Goal: Information Seeking & Learning: Compare options

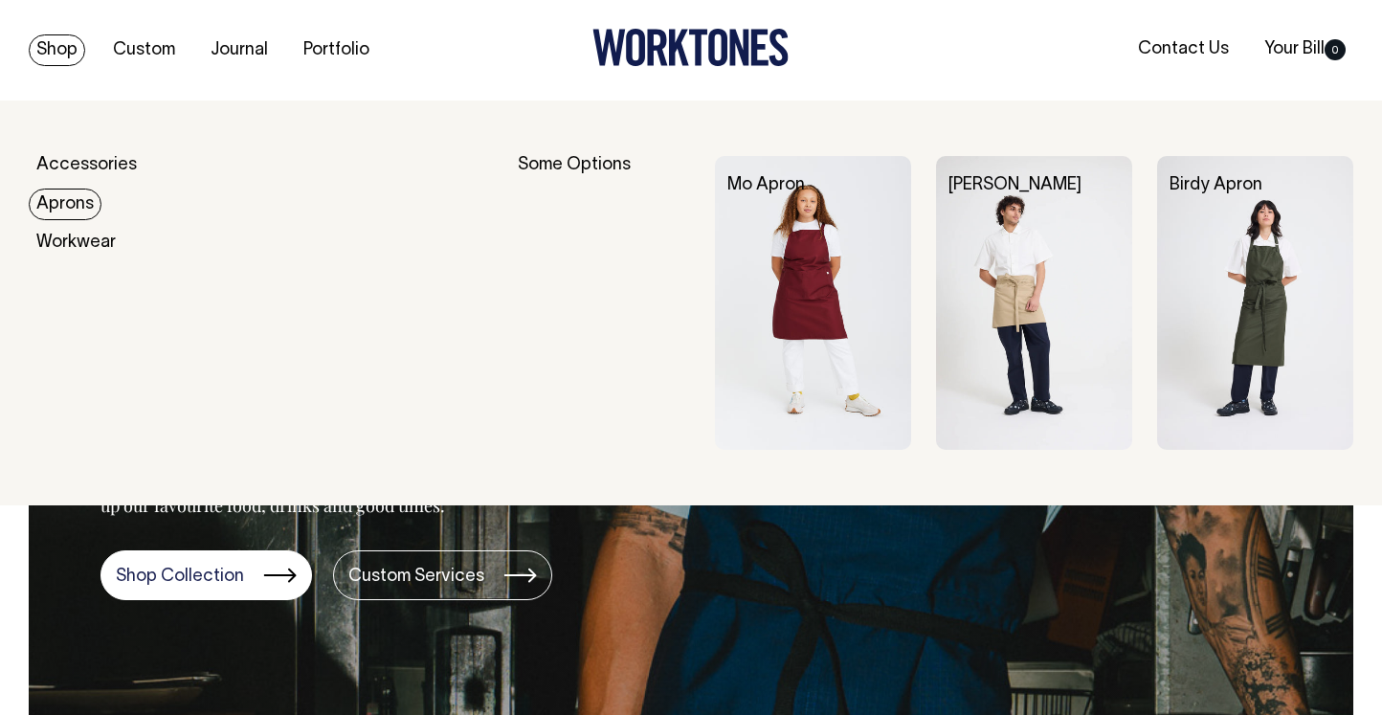
click at [57, 197] on link "Aprons" at bounding box center [65, 204] width 73 height 32
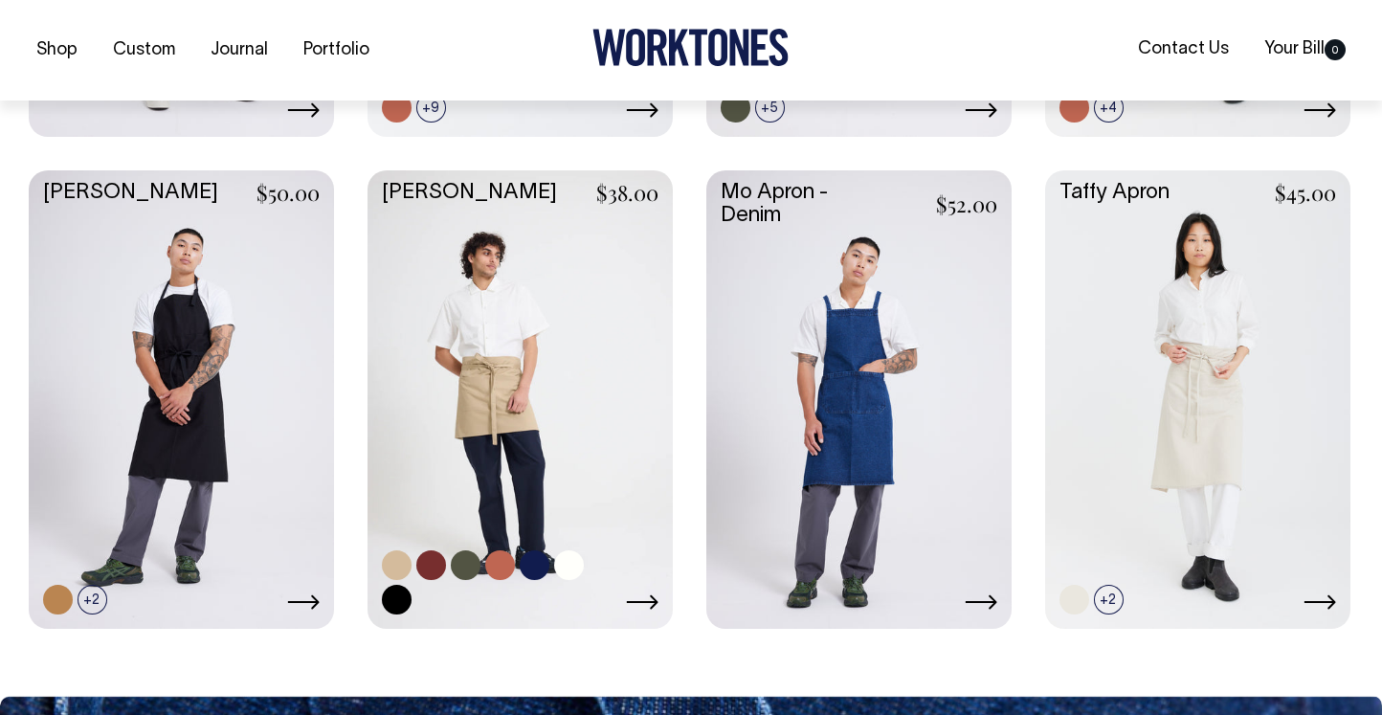
scroll to position [910, 0]
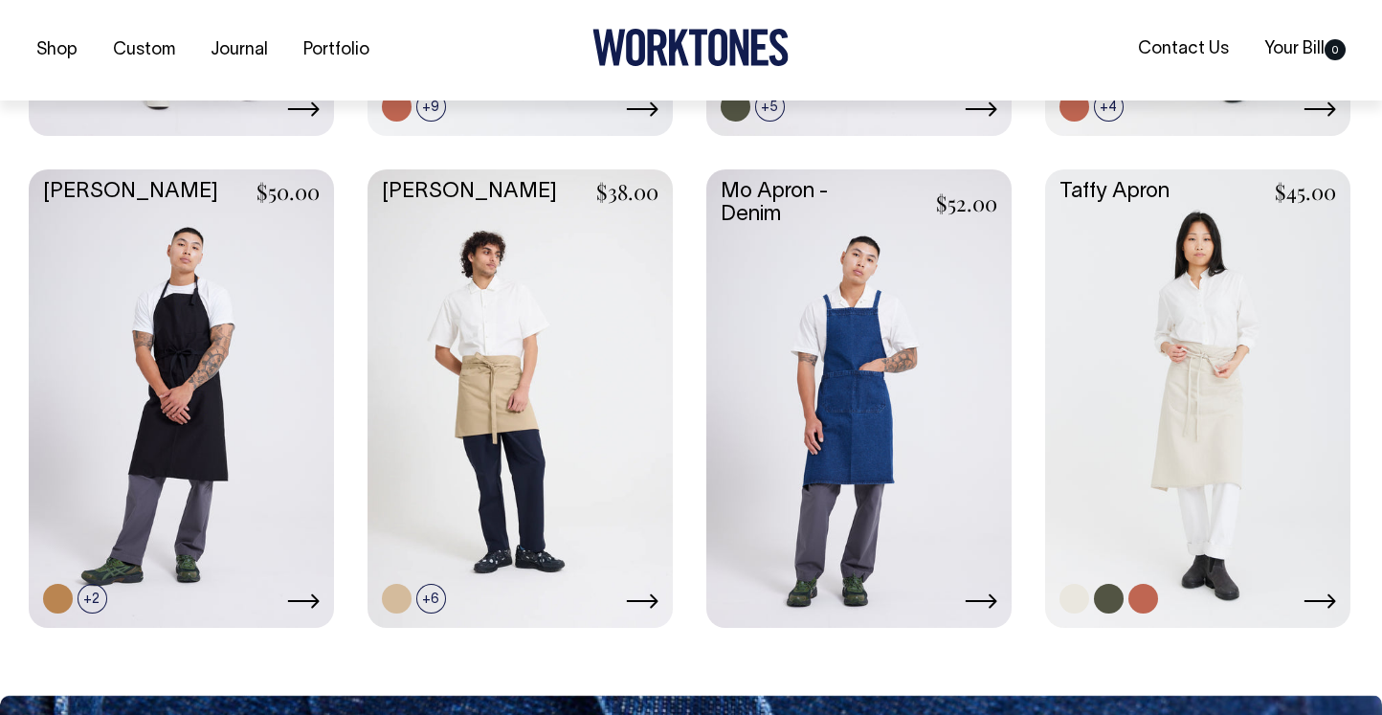
click at [1267, 342] on link at bounding box center [1197, 396] width 305 height 454
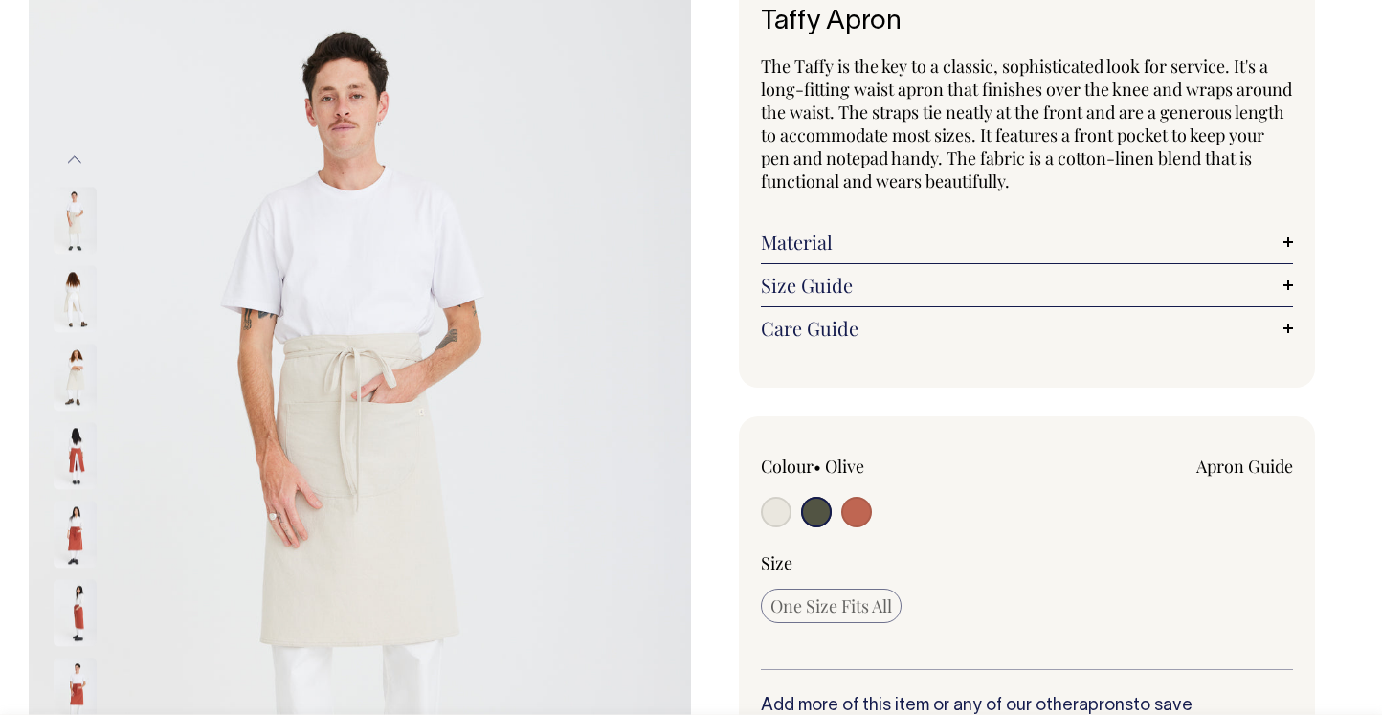
click at [815, 527] on label at bounding box center [816, 514] width 31 height 35
click at [815, 527] on input "radio" at bounding box center [816, 512] width 31 height 31
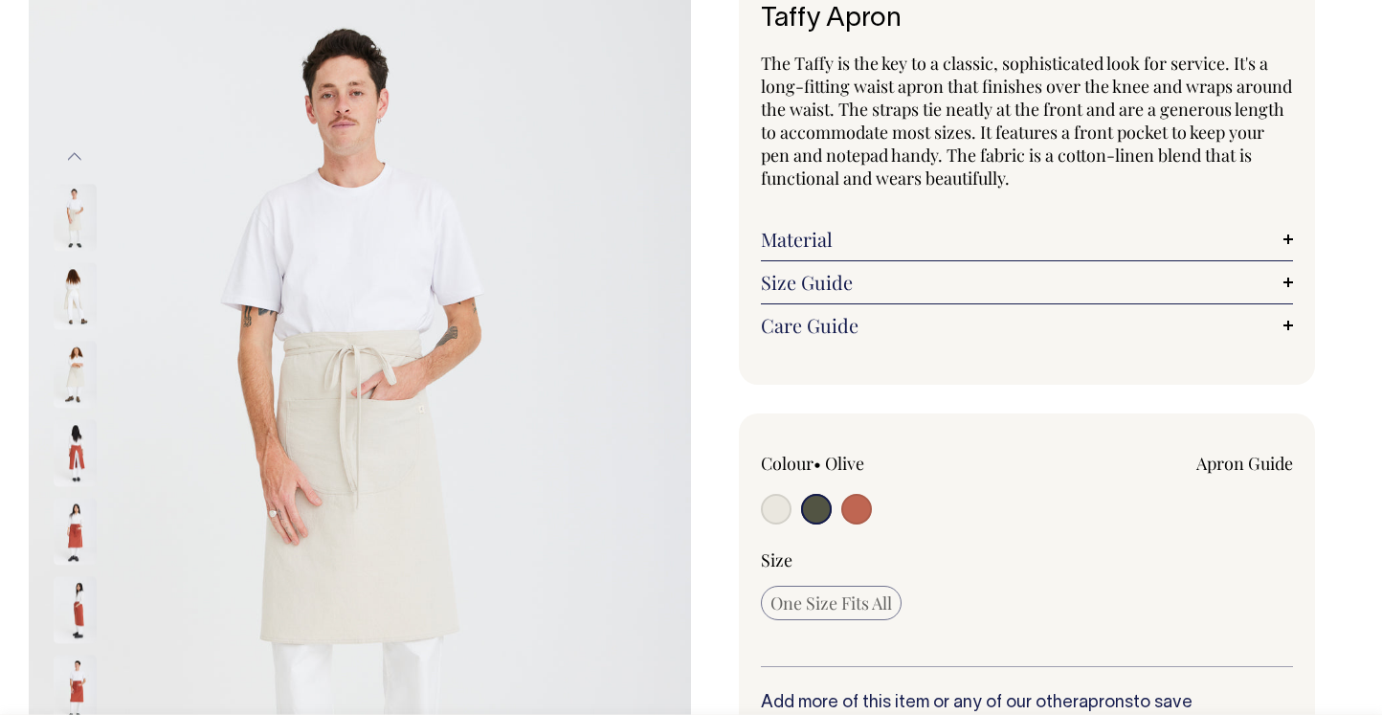
click at [814, 509] on input "radio" at bounding box center [816, 509] width 31 height 31
click at [829, 511] on input "radio" at bounding box center [816, 509] width 31 height 31
click at [866, 514] on input "radio" at bounding box center [856, 509] width 31 height 31
radio input "true"
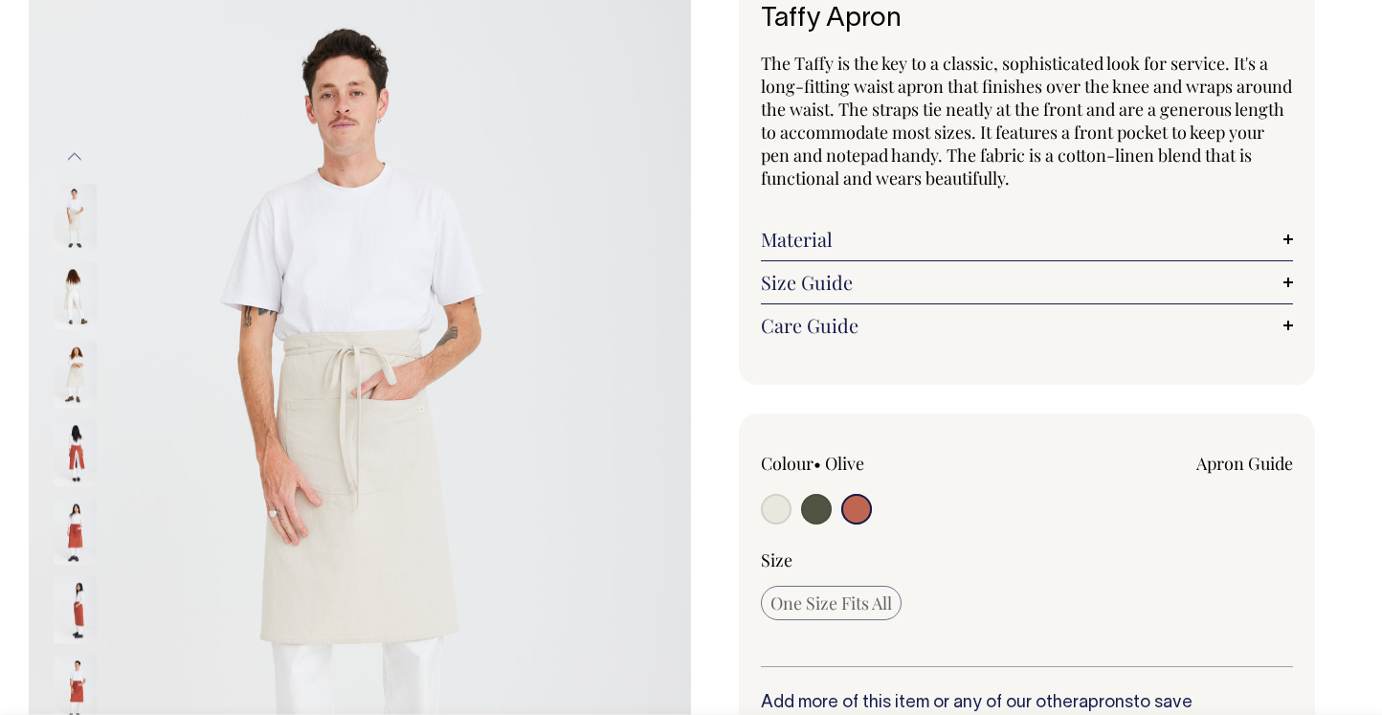
select select "Rust"
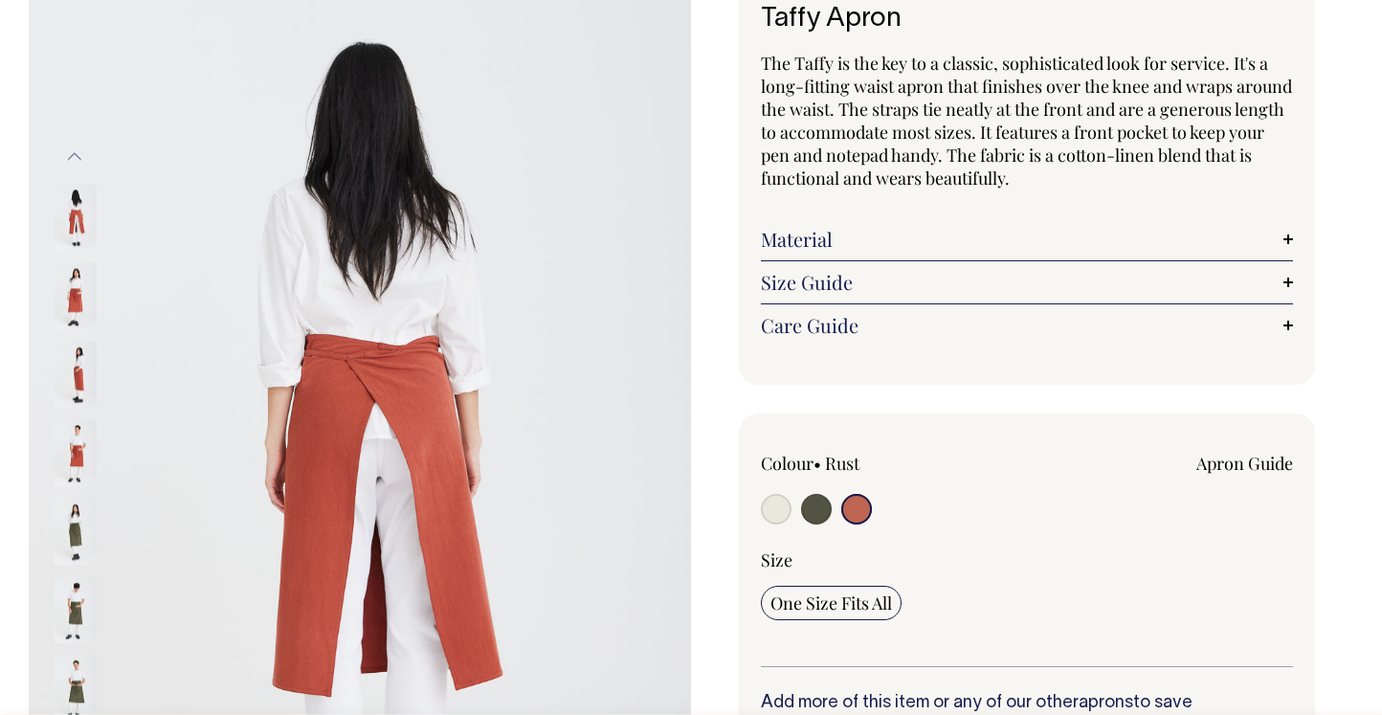
click at [813, 519] on input "radio" at bounding box center [816, 509] width 31 height 31
radio input "true"
select select "Olive"
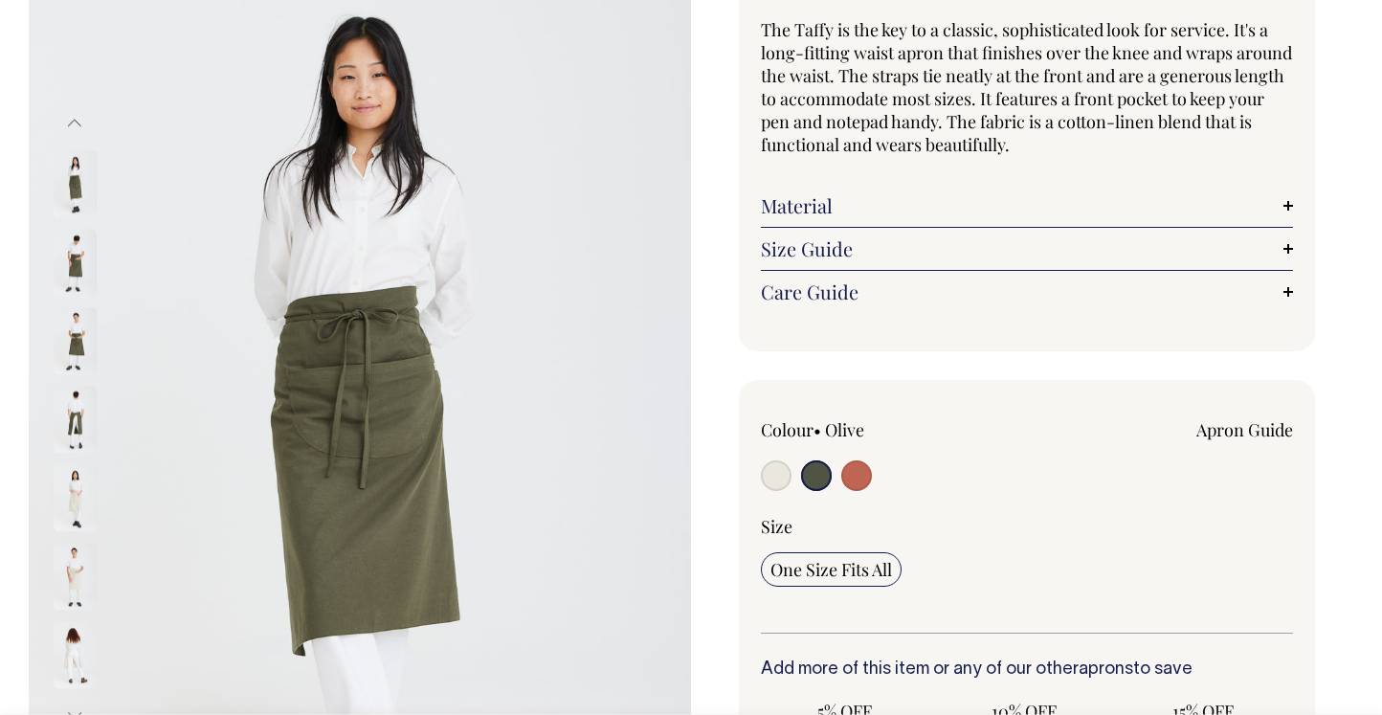
scroll to position [177, 0]
click at [781, 468] on input "radio" at bounding box center [776, 475] width 31 height 31
radio input "true"
radio input "false"
select select "Natural"
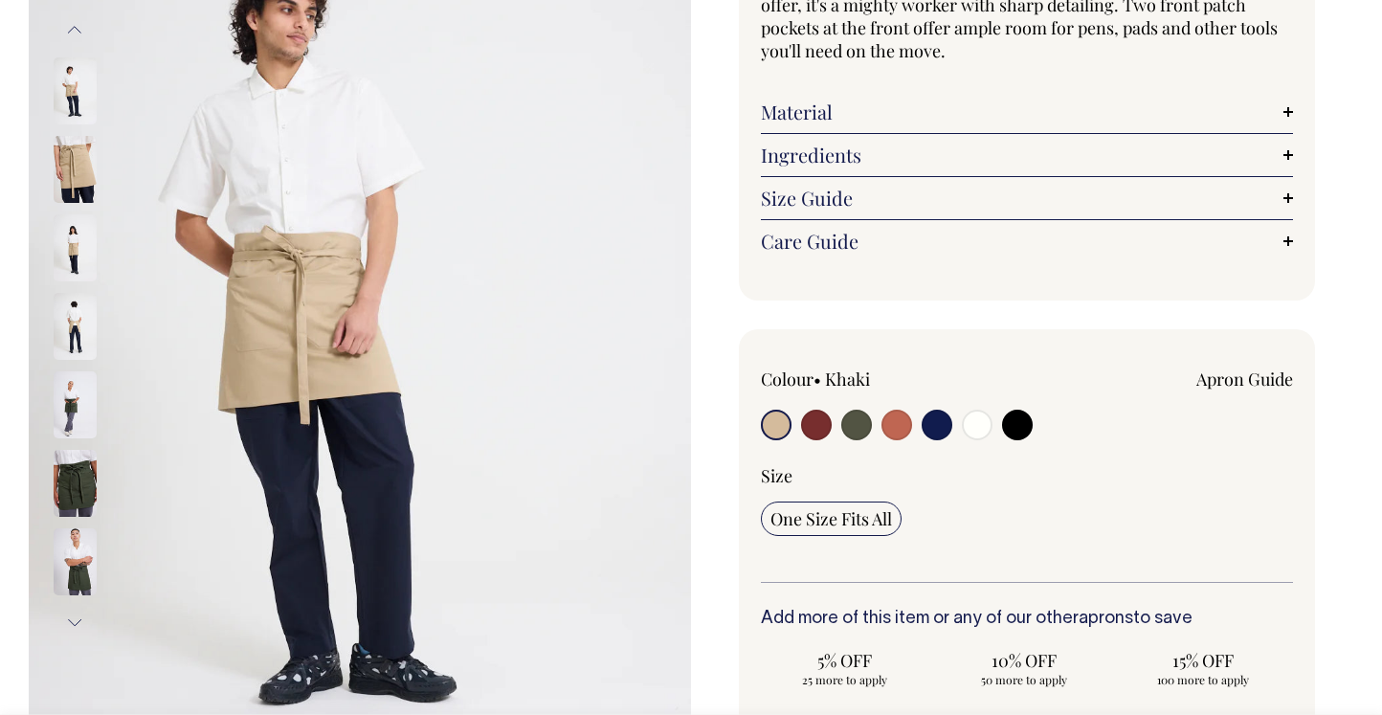
scroll to position [272, 0]
click at [818, 423] on input "radio" at bounding box center [816, 424] width 31 height 31
radio input "true"
select select "Burgundy"
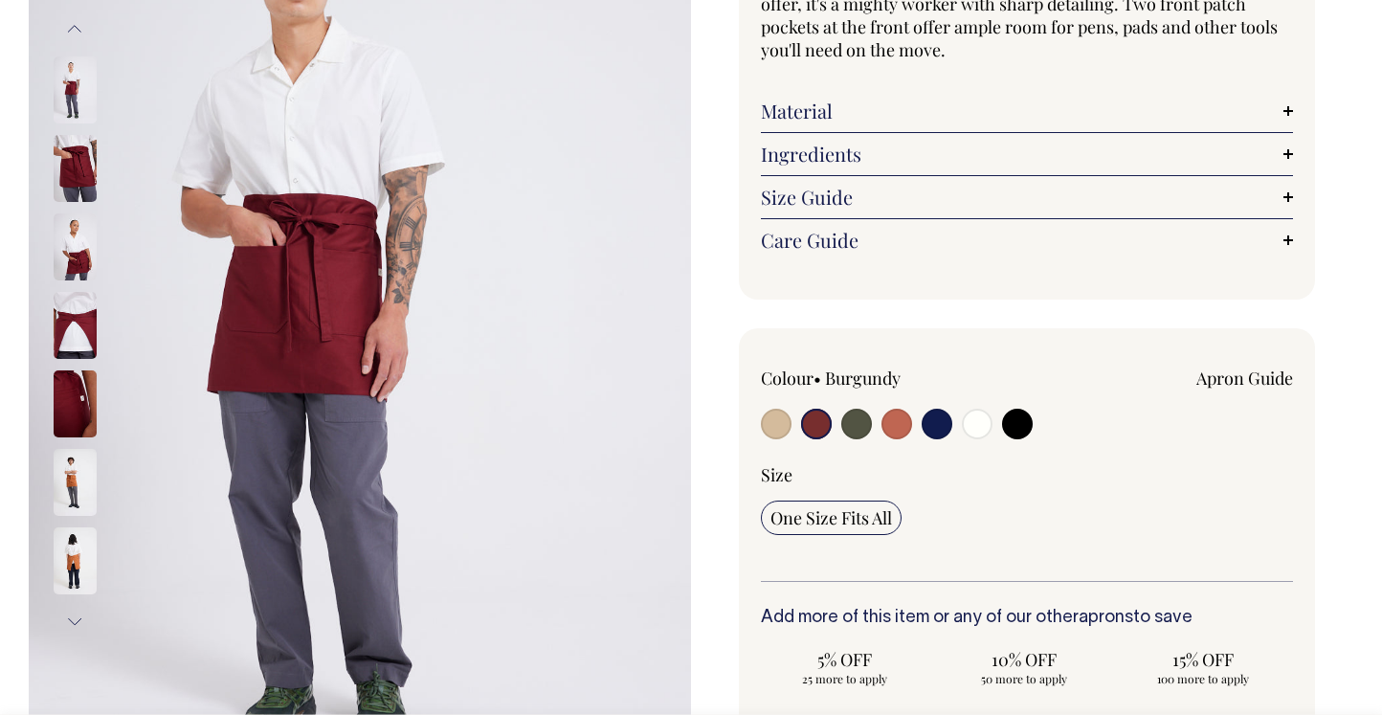
click at [851, 426] on input "radio" at bounding box center [856, 424] width 31 height 31
radio input "true"
select select "Olive"
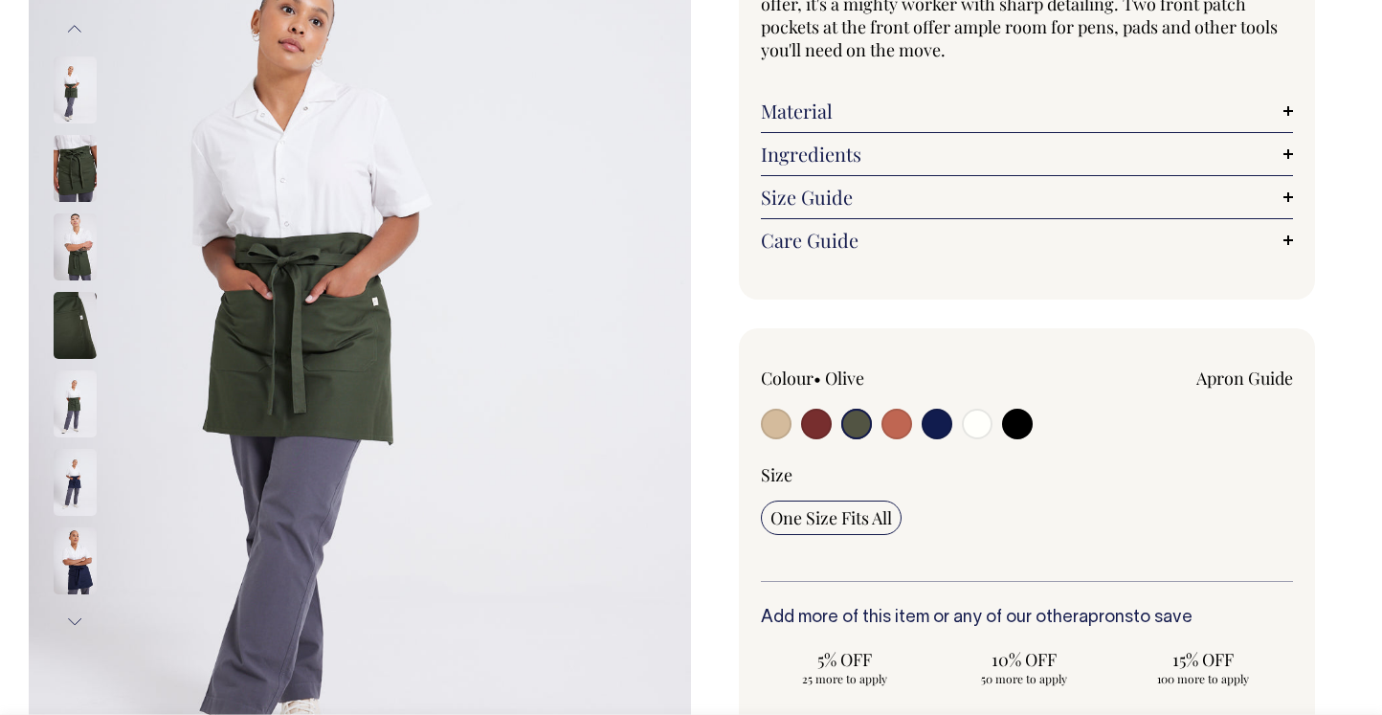
click at [894, 428] on input "radio" at bounding box center [896, 424] width 31 height 31
radio input "true"
select select "Rust"
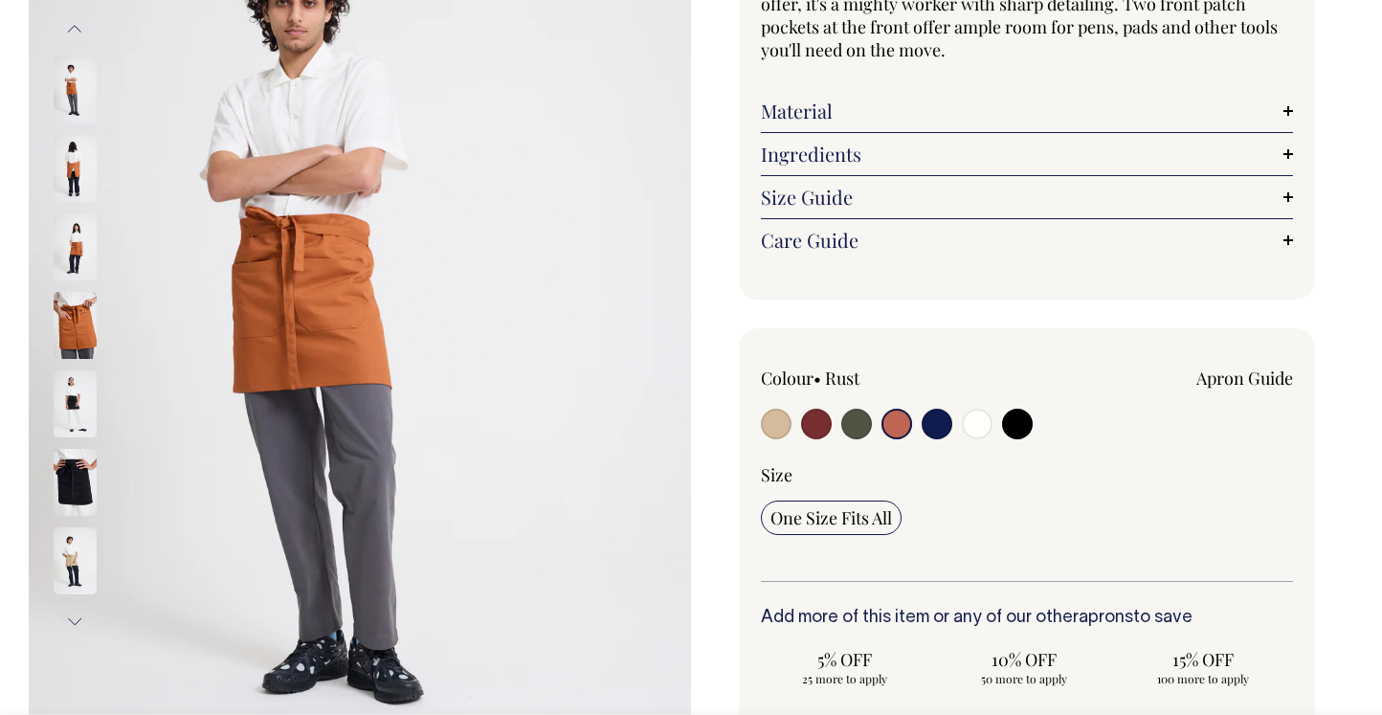
click at [939, 428] on input "radio" at bounding box center [936, 424] width 31 height 31
radio input "true"
select select "Dark Navy"
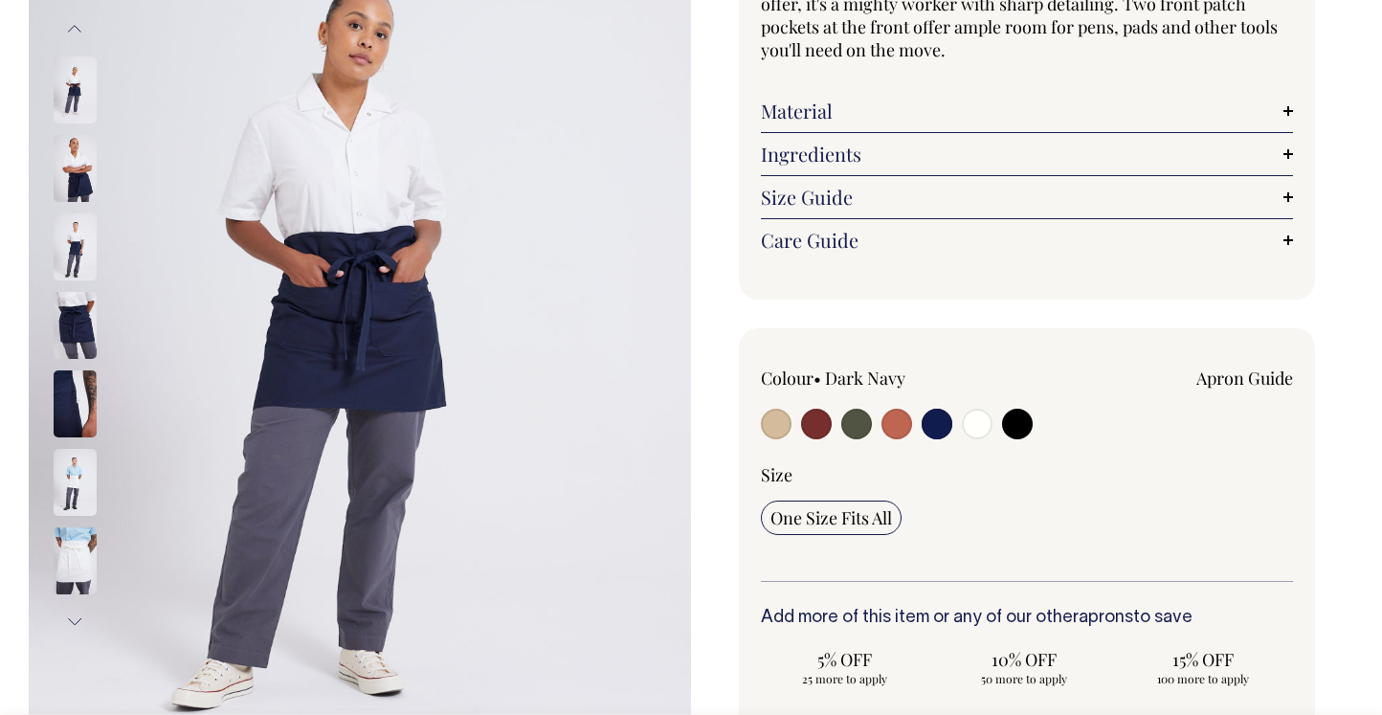
click at [980, 428] on input "radio" at bounding box center [977, 424] width 31 height 31
radio input "true"
select select "Off-White"
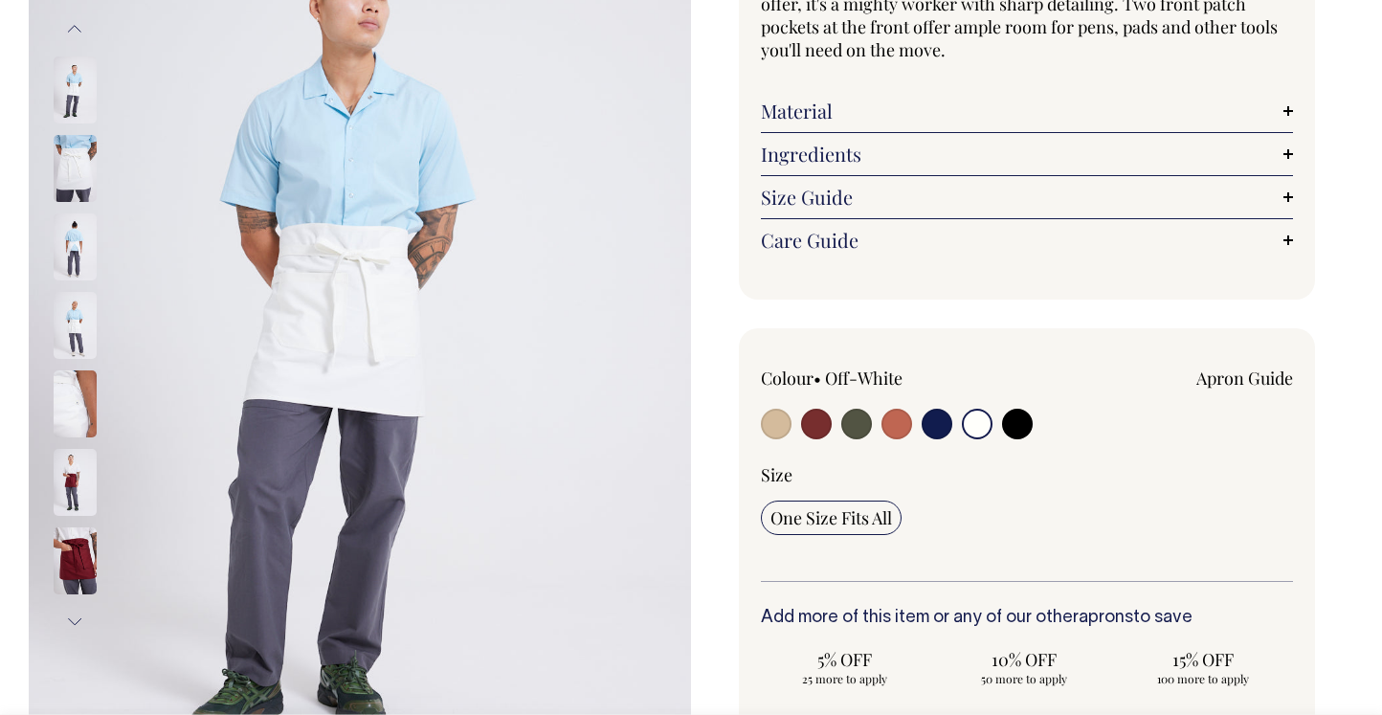
click at [1012, 428] on input "radio" at bounding box center [1017, 424] width 31 height 31
radio input "true"
select select "Black"
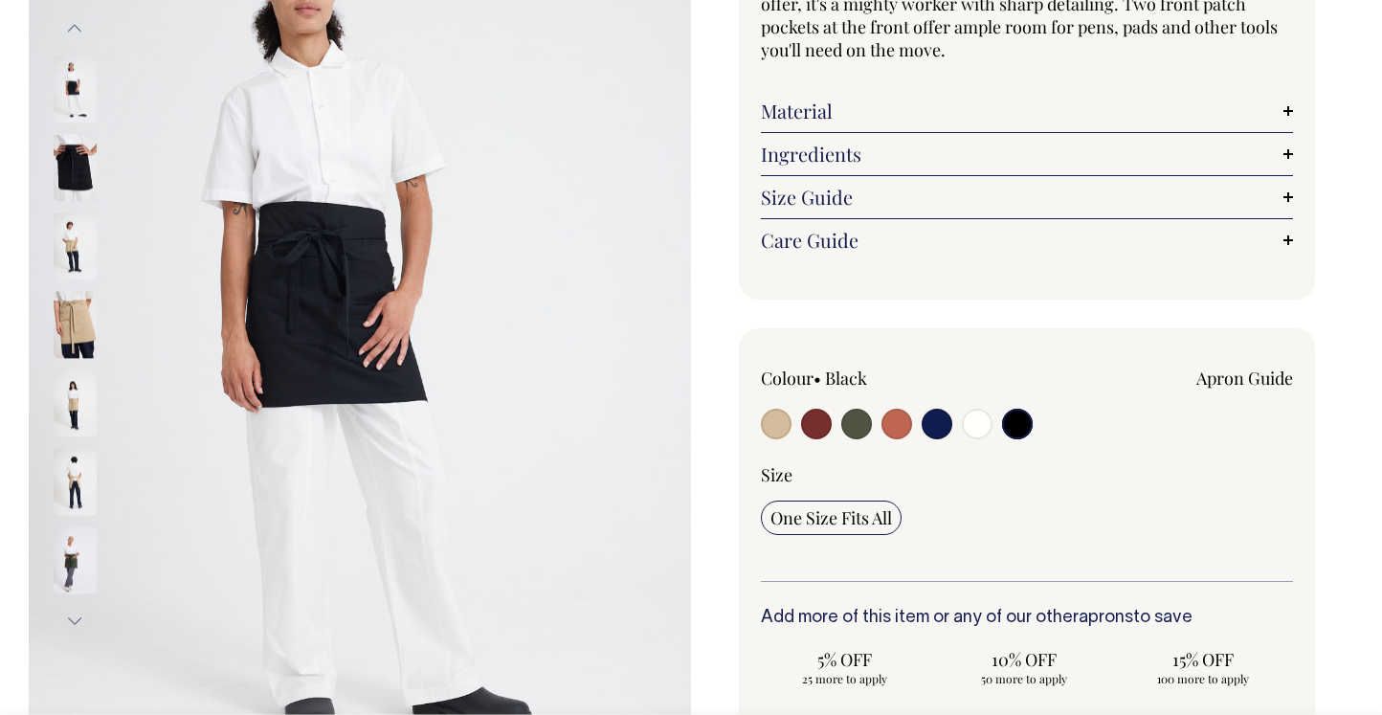
click at [842, 428] on input "radio" at bounding box center [856, 424] width 31 height 31
radio input "true"
select select "Olive"
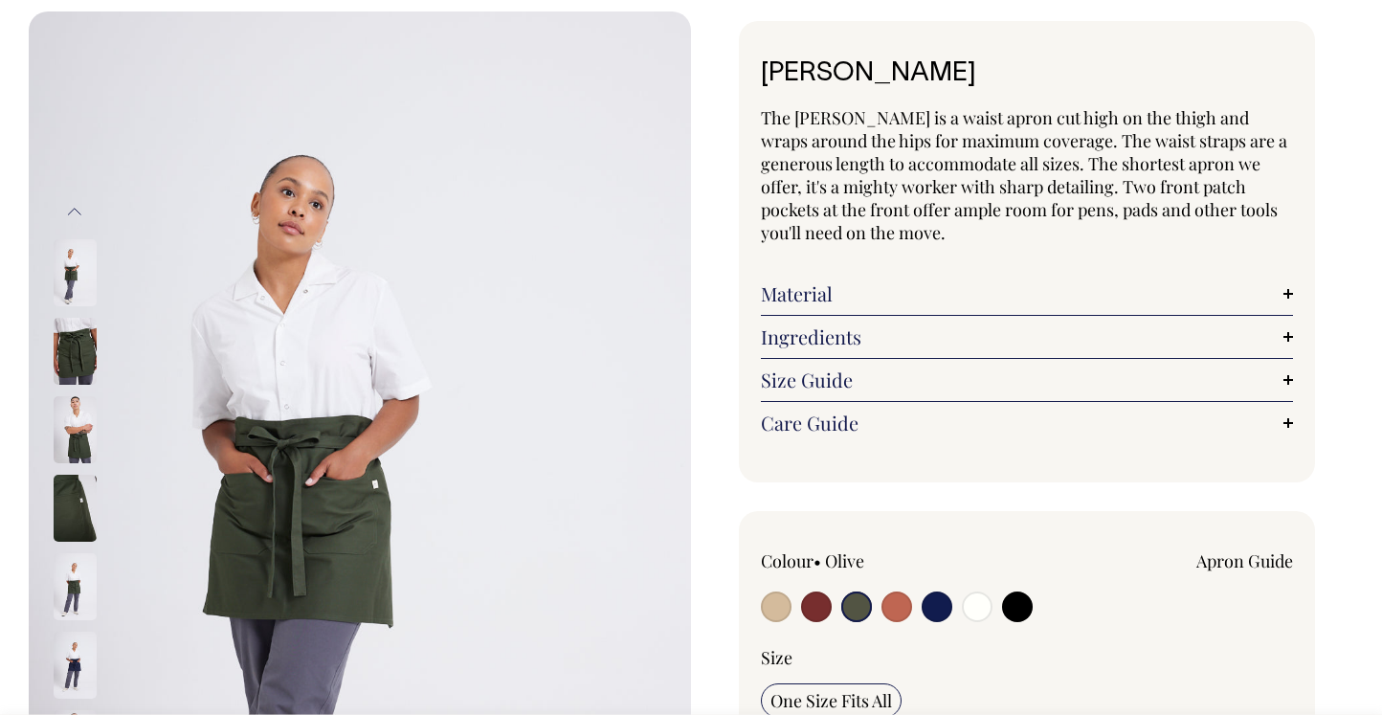
scroll to position [89, 0]
click at [782, 598] on input "radio" at bounding box center [776, 606] width 31 height 31
radio input "true"
select select "Khaki"
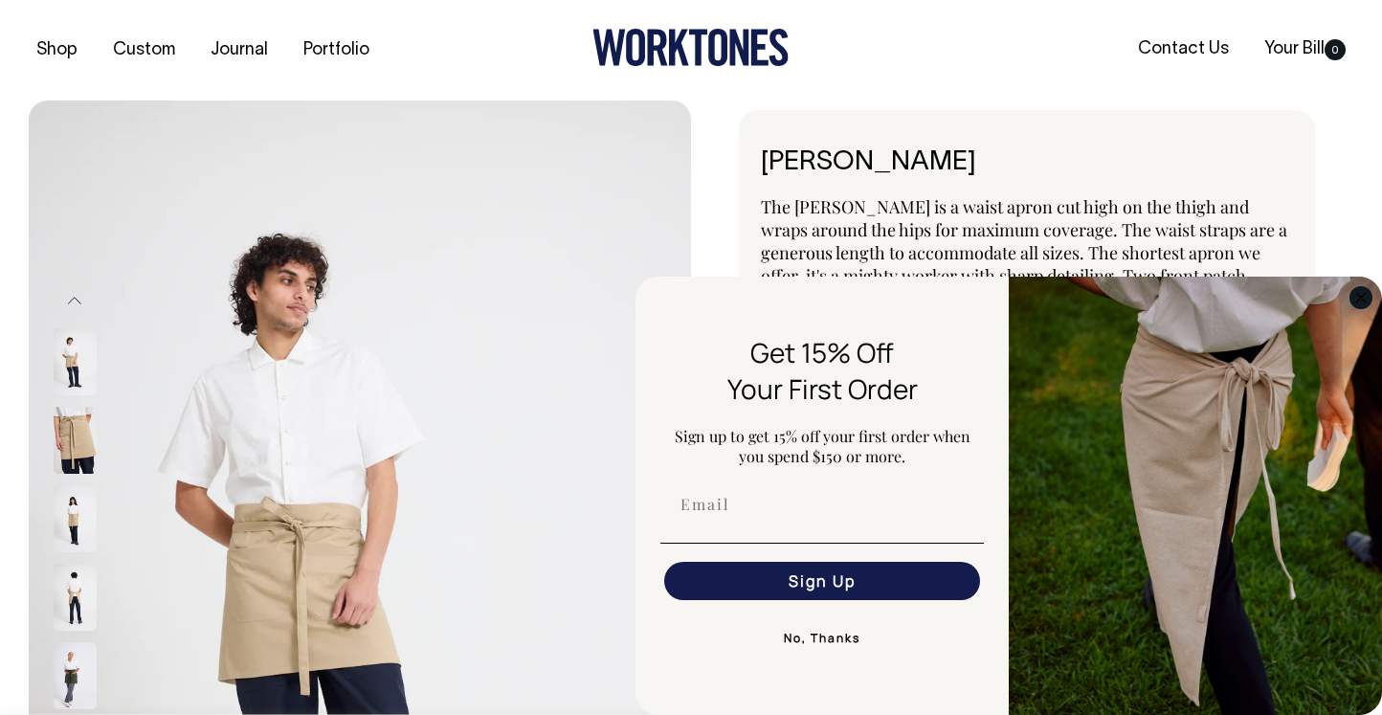
click at [1361, 304] on circle "Close dialog" at bounding box center [1361, 297] width 22 height 22
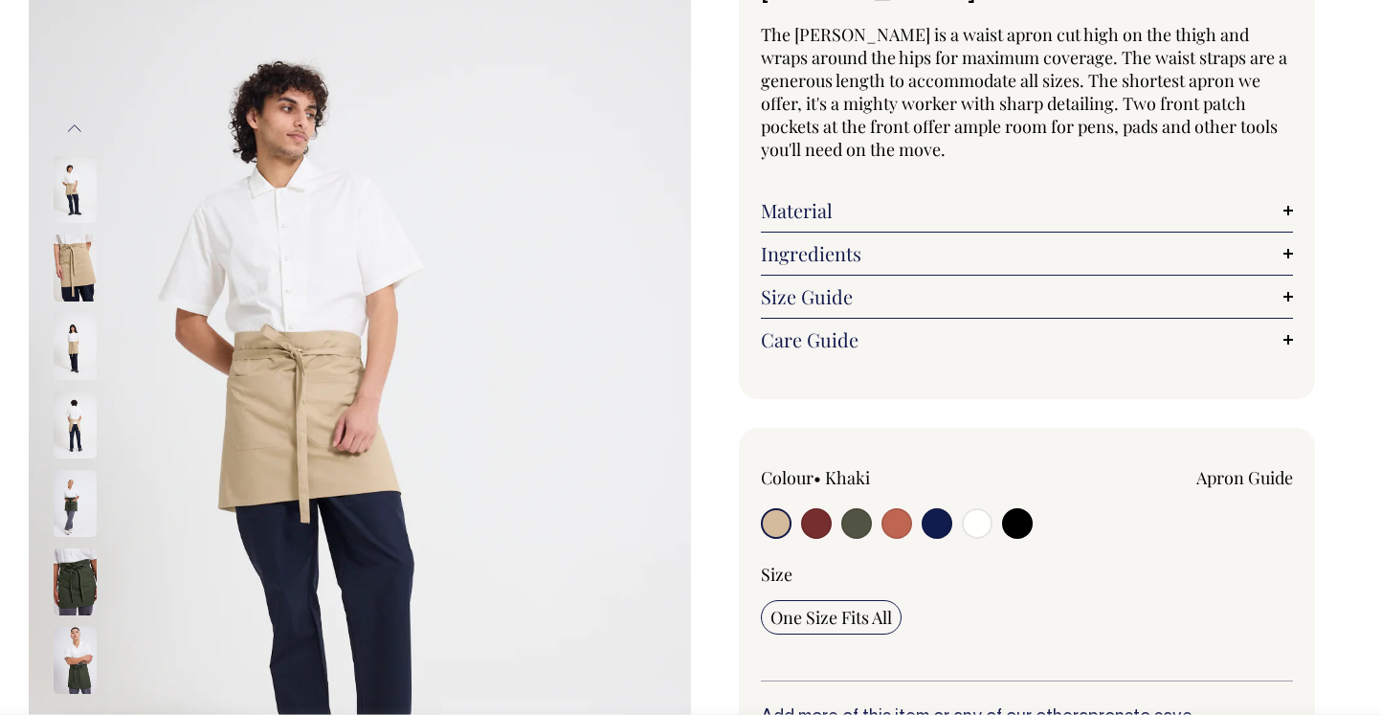
scroll to position [173, 0]
click at [846, 524] on input "radio" at bounding box center [856, 522] width 31 height 31
radio input "true"
select select "Olive"
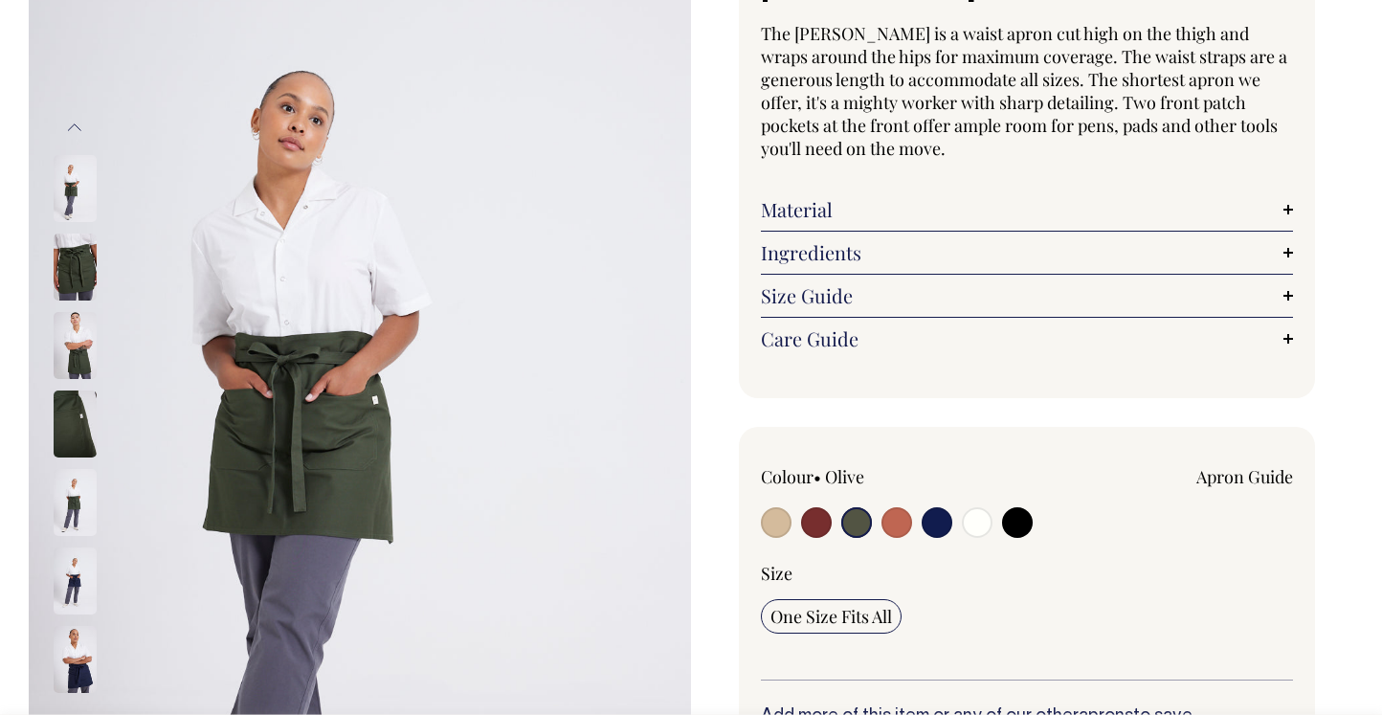
click at [775, 524] on input "radio" at bounding box center [776, 522] width 31 height 31
radio input "true"
select select "Khaki"
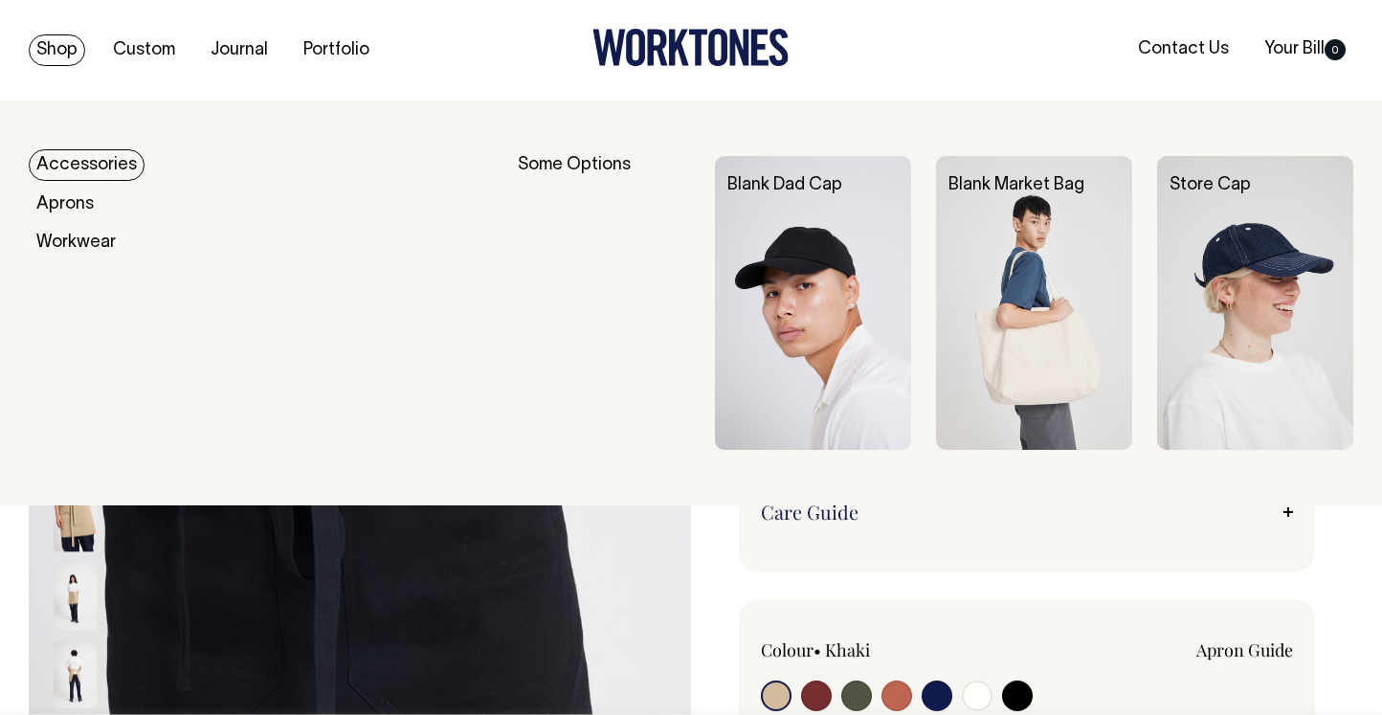
click at [984, 210] on div "Blank Market Bag" at bounding box center [1046, 185] width 221 height 59
click at [1026, 298] on img at bounding box center [1034, 303] width 196 height 294
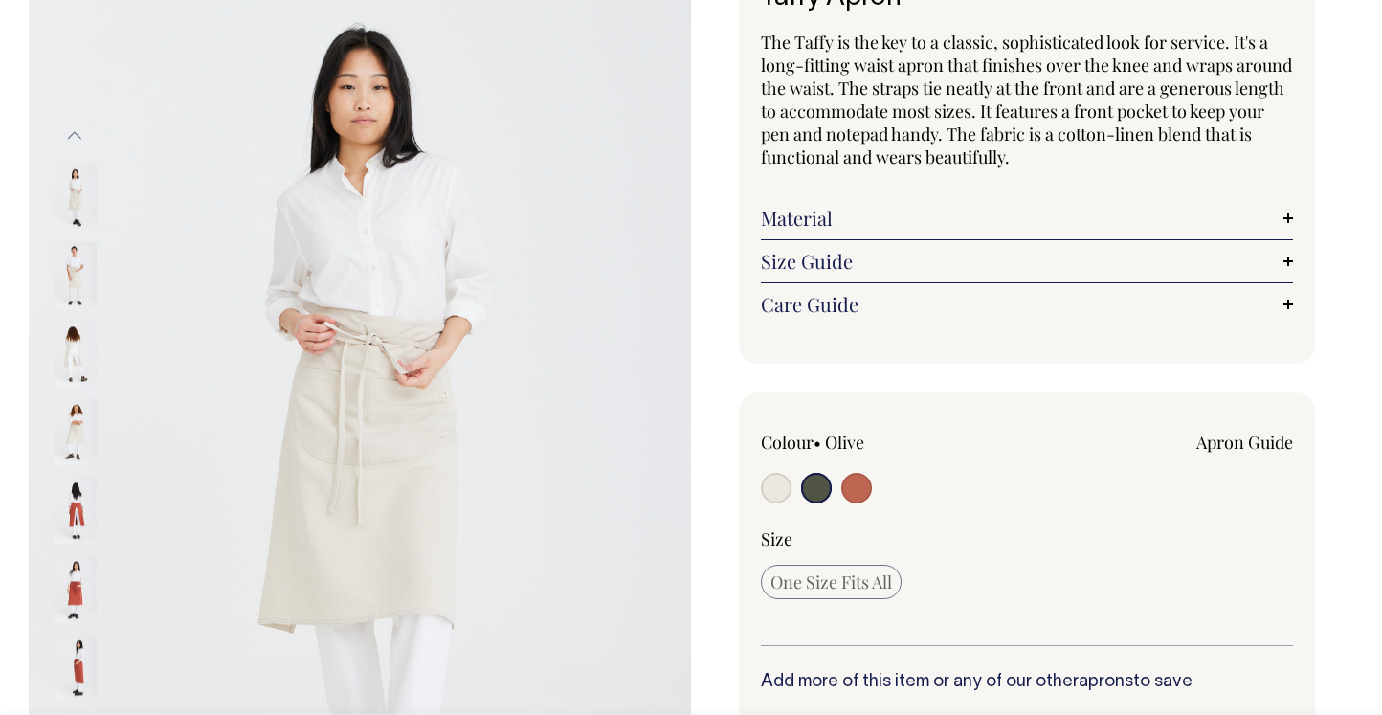
click at [827, 493] on input "radio" at bounding box center [816, 488] width 31 height 31
click at [816, 496] on input "radio" at bounding box center [816, 487] width 31 height 31
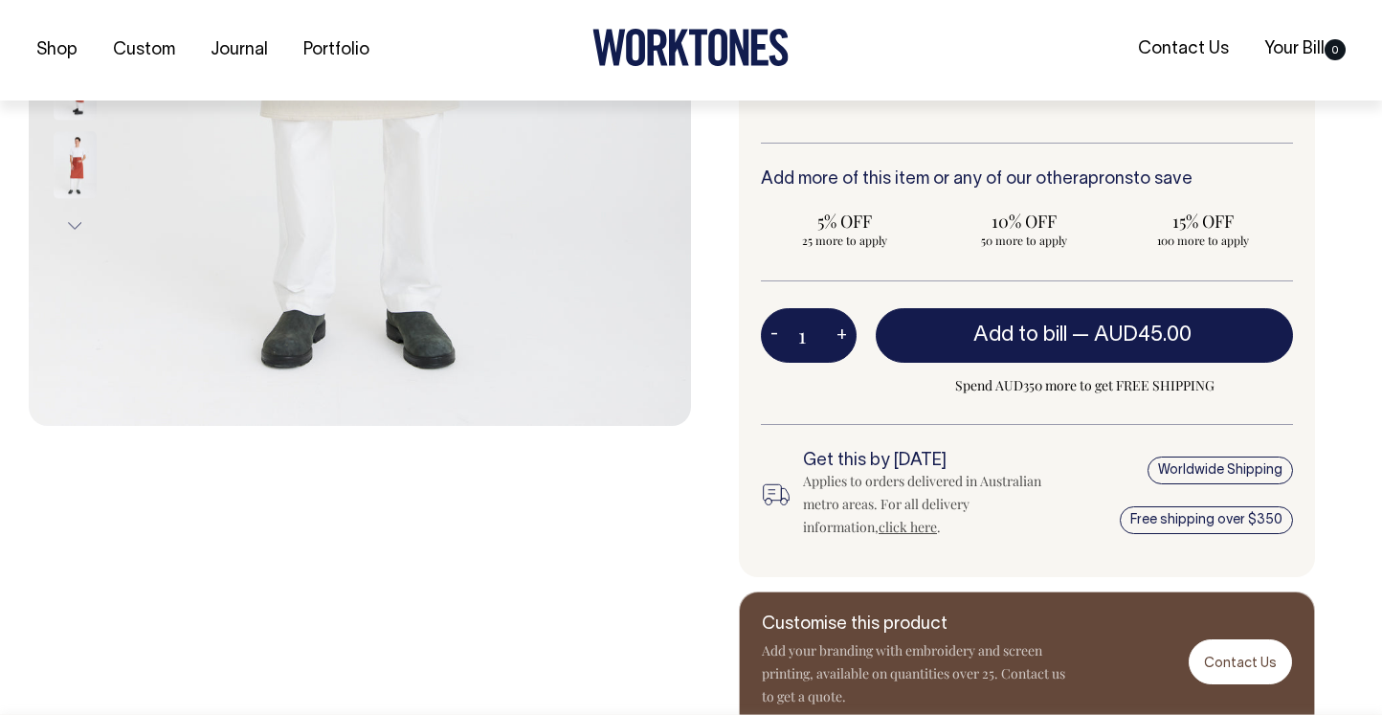
scroll to position [668, 0]
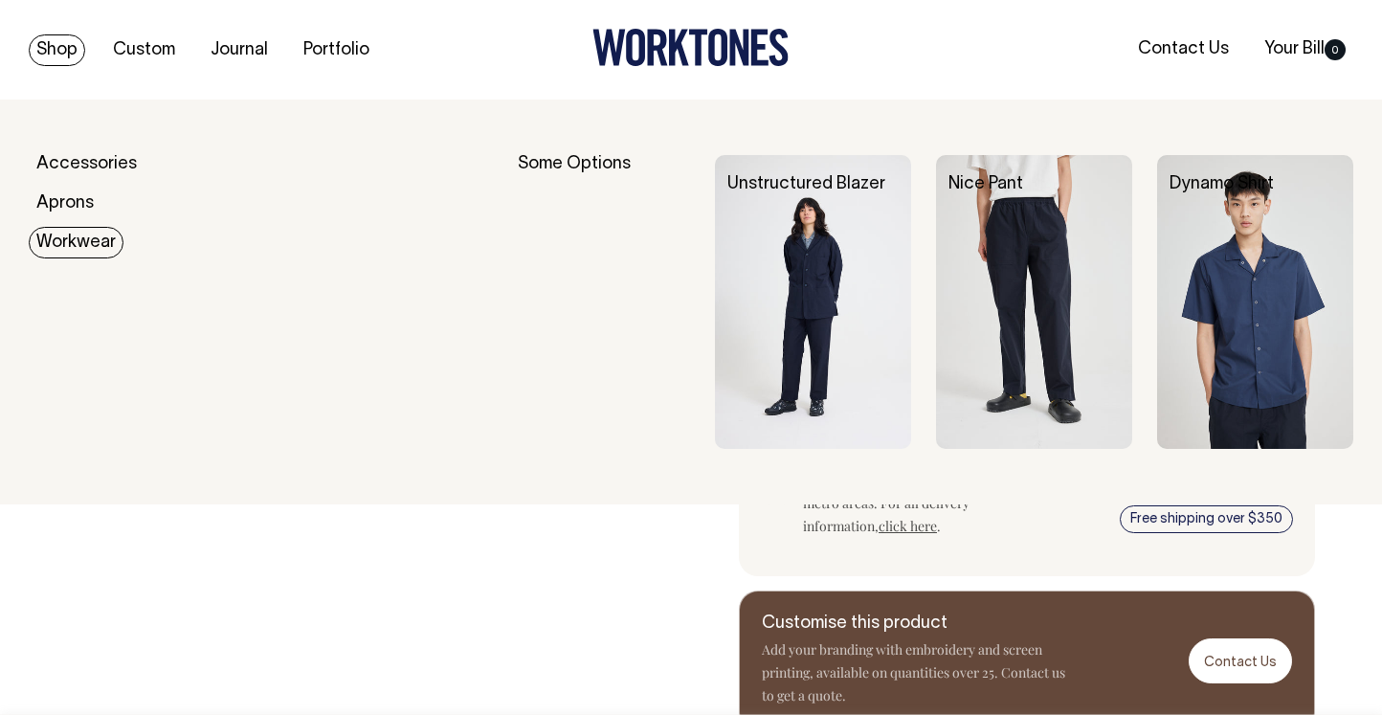
click at [73, 238] on link "Workwear" at bounding box center [76, 243] width 95 height 32
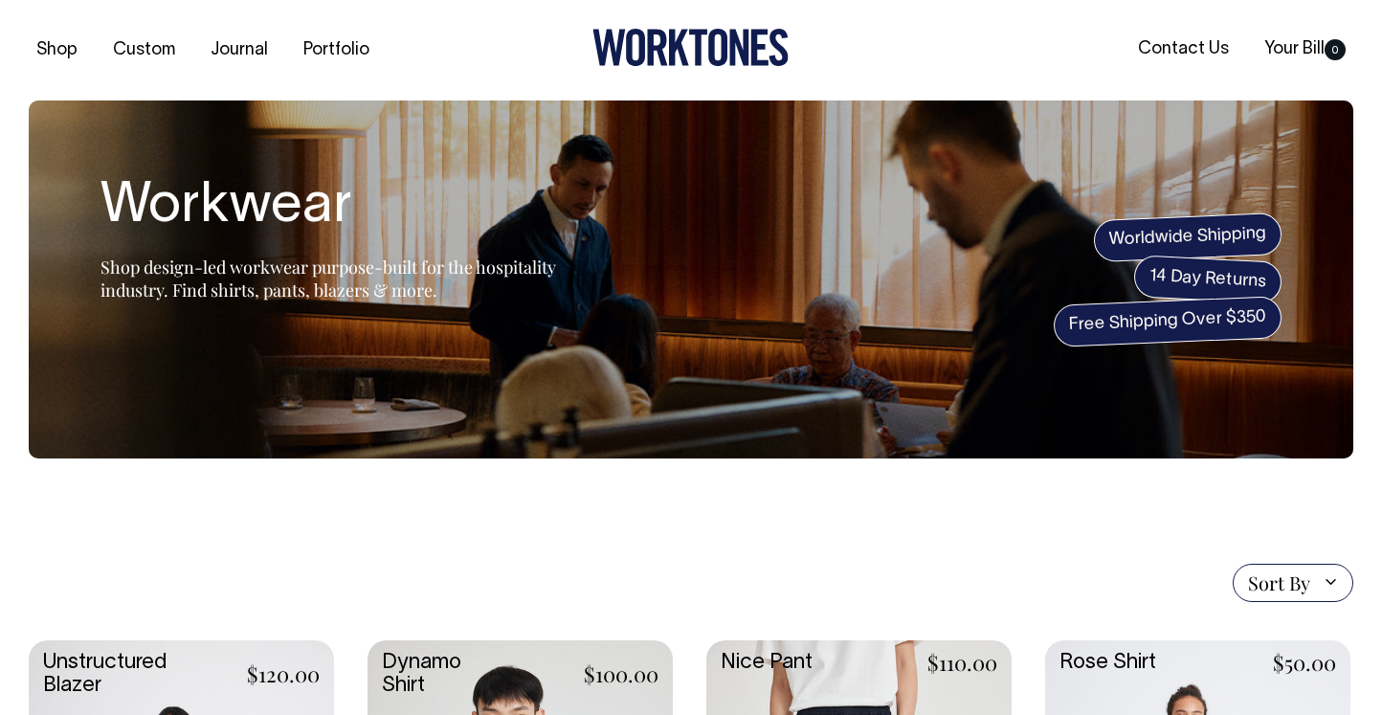
click at [587, 158] on section "Workwear Shop design-led workwear purpose-built for the hospitality industry. F…" at bounding box center [691, 279] width 1324 height 358
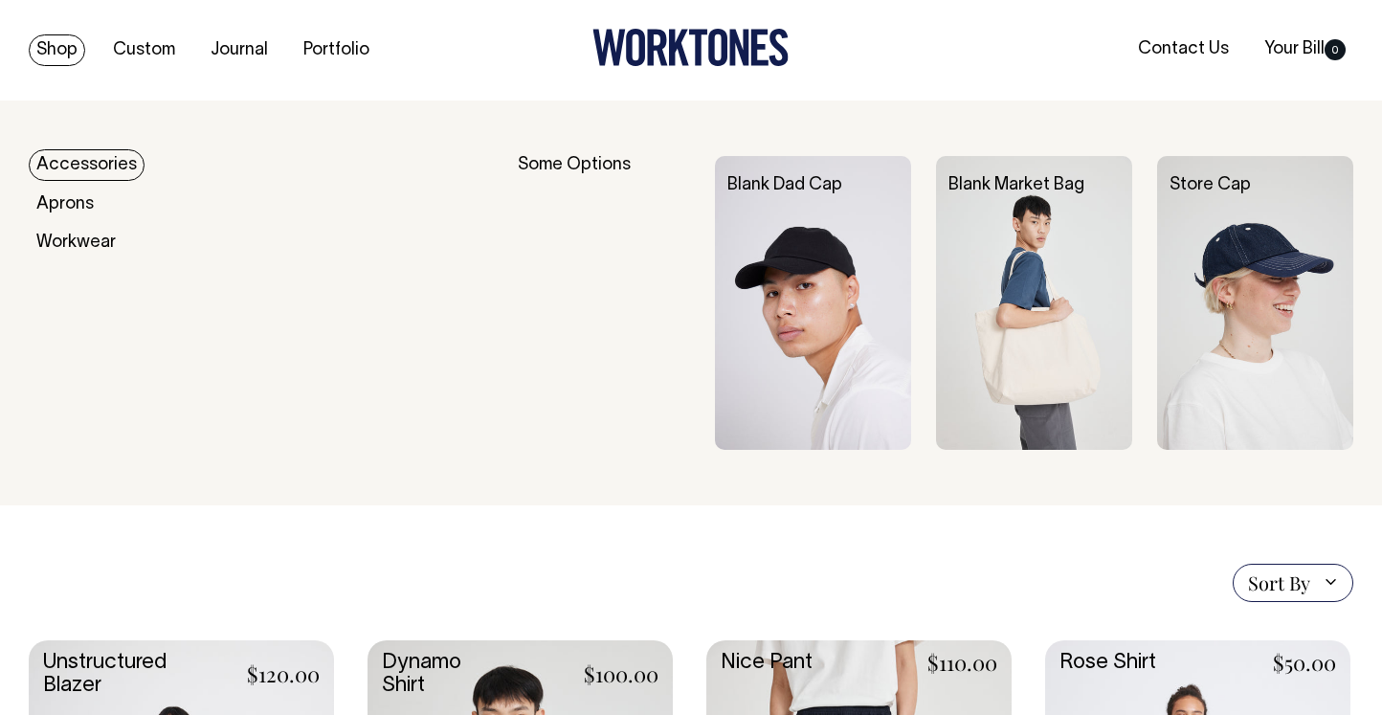
click at [561, 166] on div "Some Options" at bounding box center [604, 303] width 172 height 294
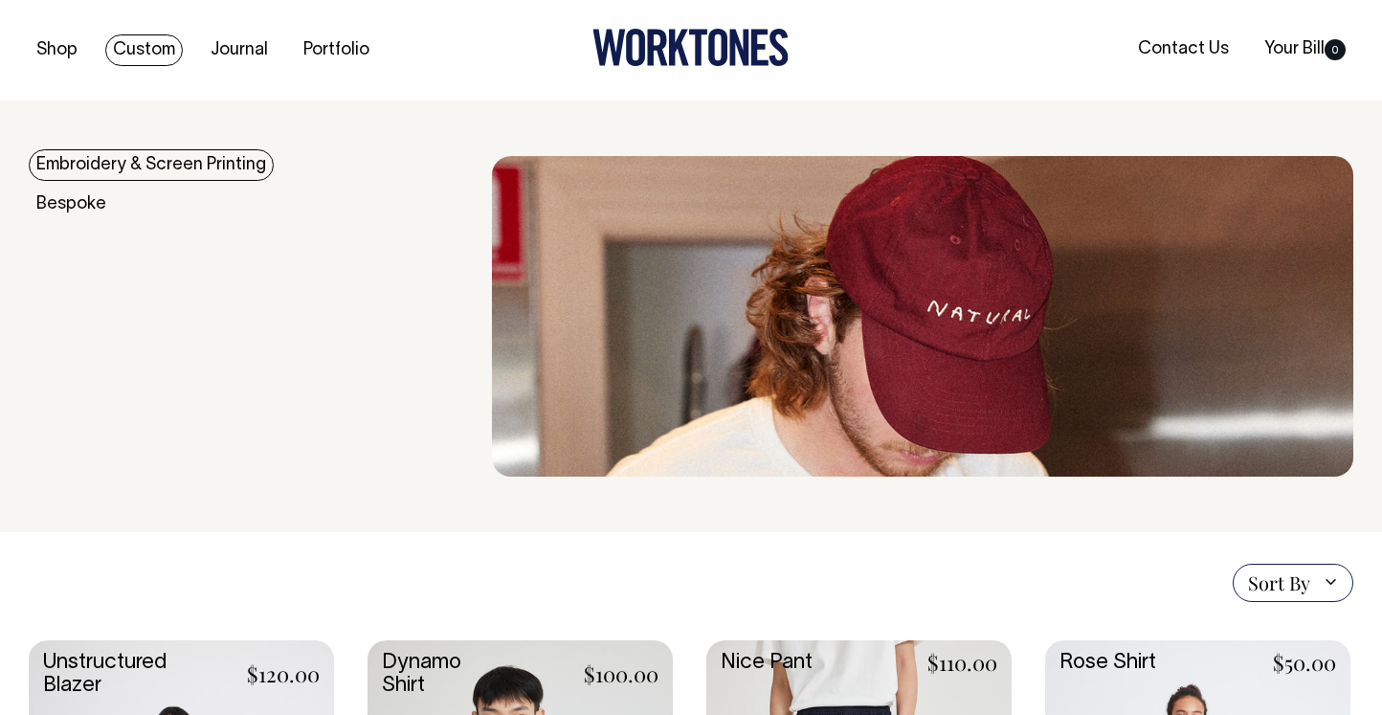
click at [144, 170] on link "Embroidery & Screen Printing" at bounding box center [151, 165] width 245 height 32
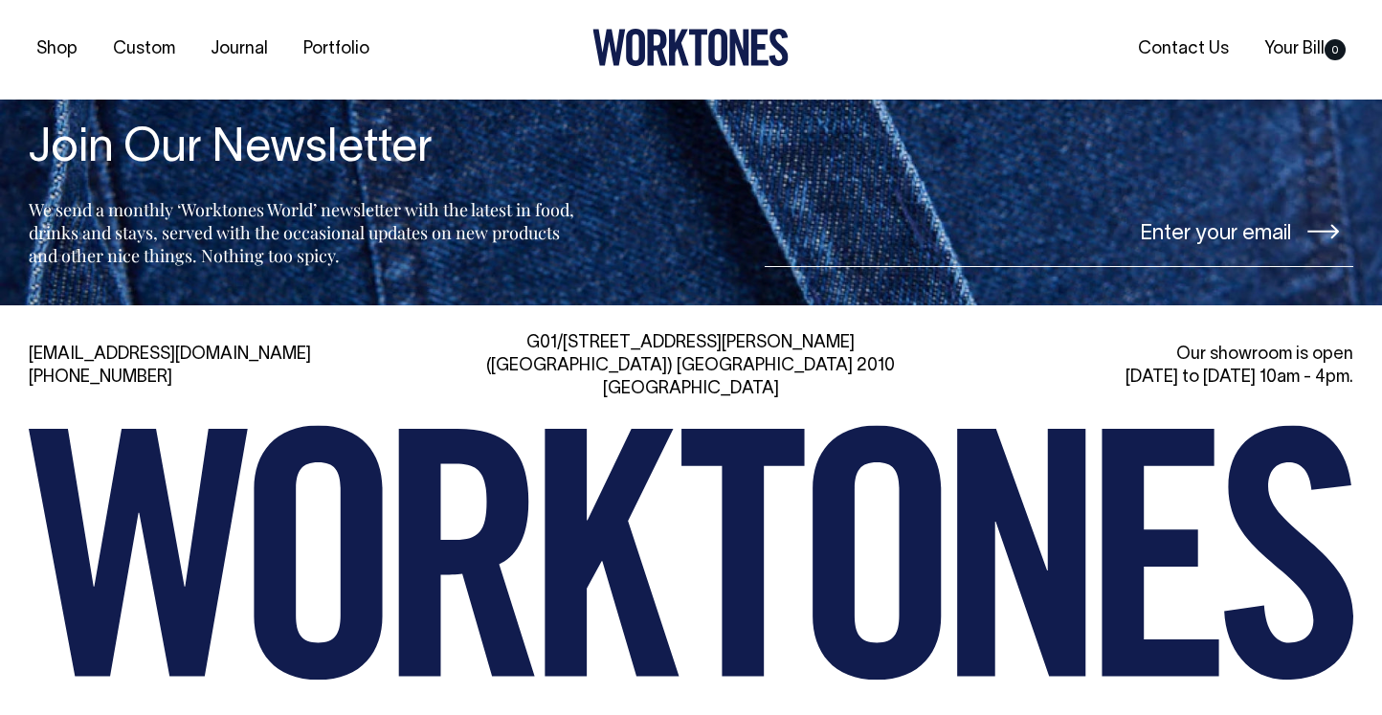
scroll to position [6622, 0]
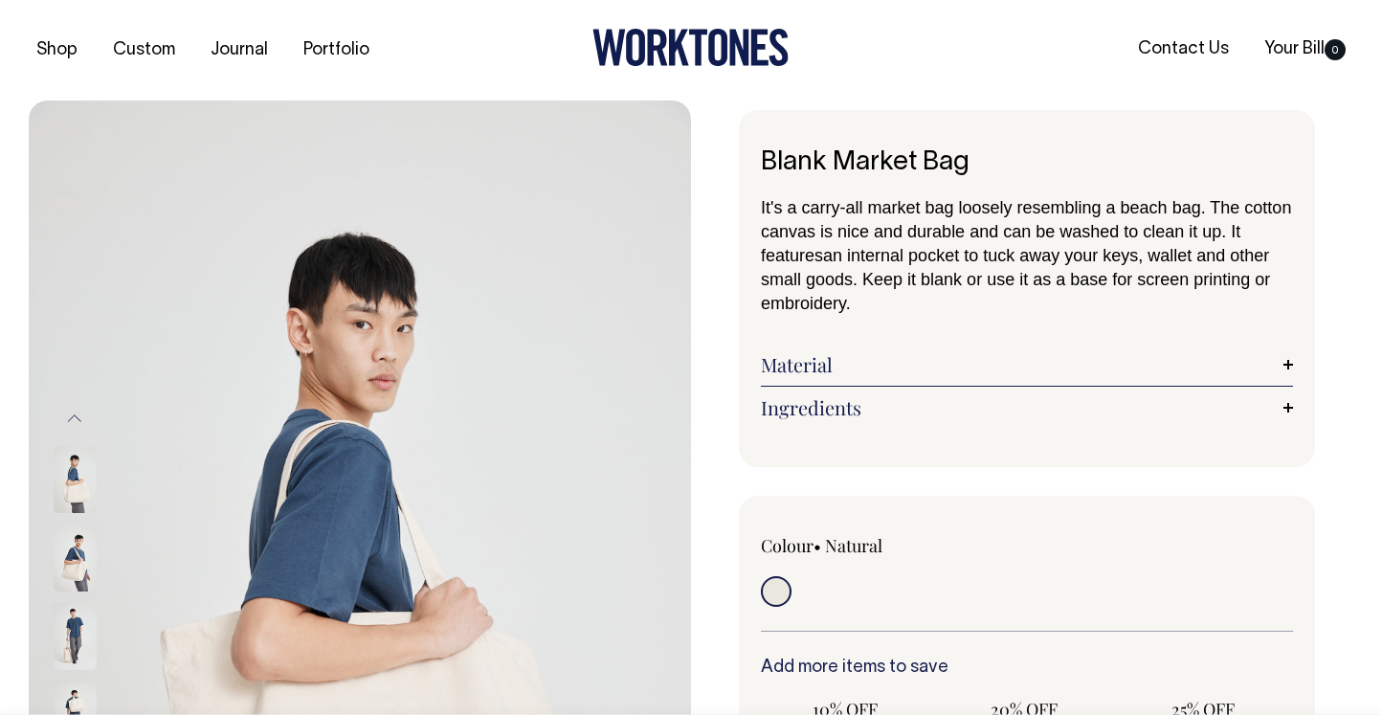
click at [1302, 455] on div "Blank Market Bag It's a carry-all market bag loosely resembling a beach bag. Th…" at bounding box center [1027, 288] width 576 height 357
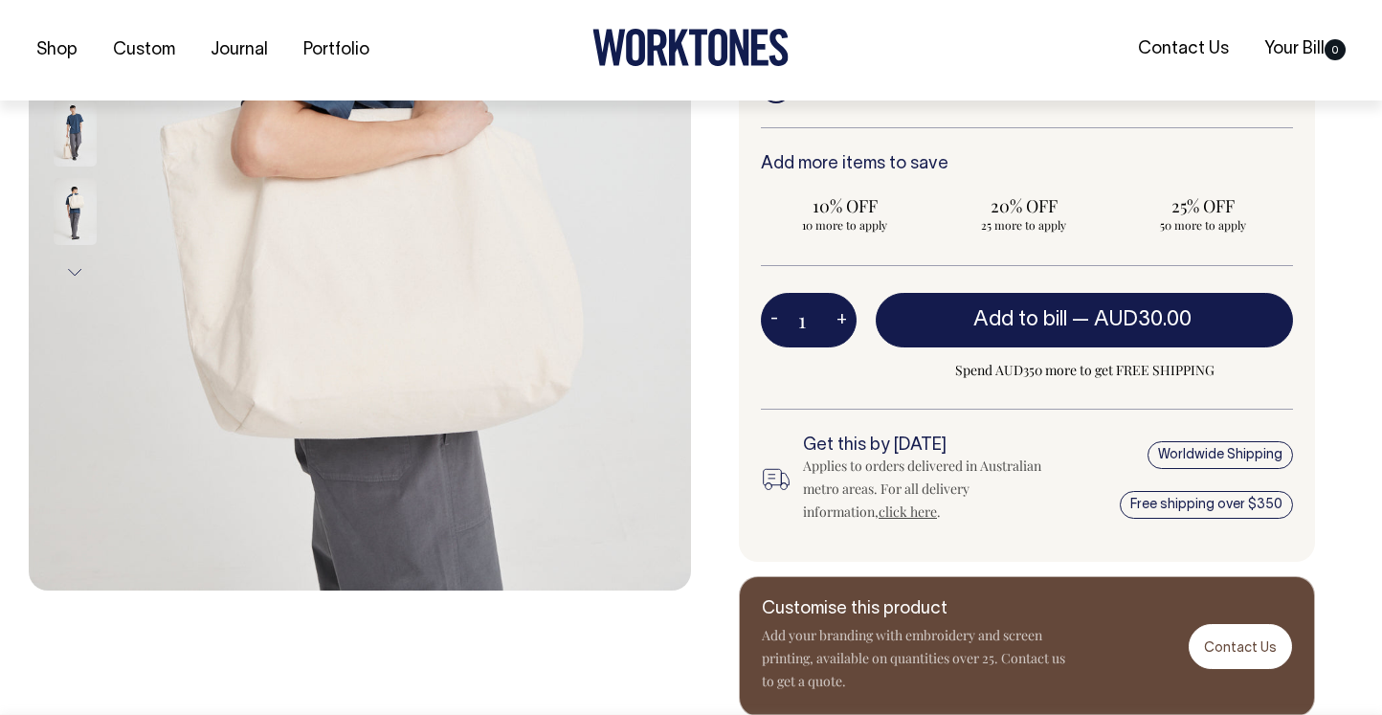
scroll to position [504, 0]
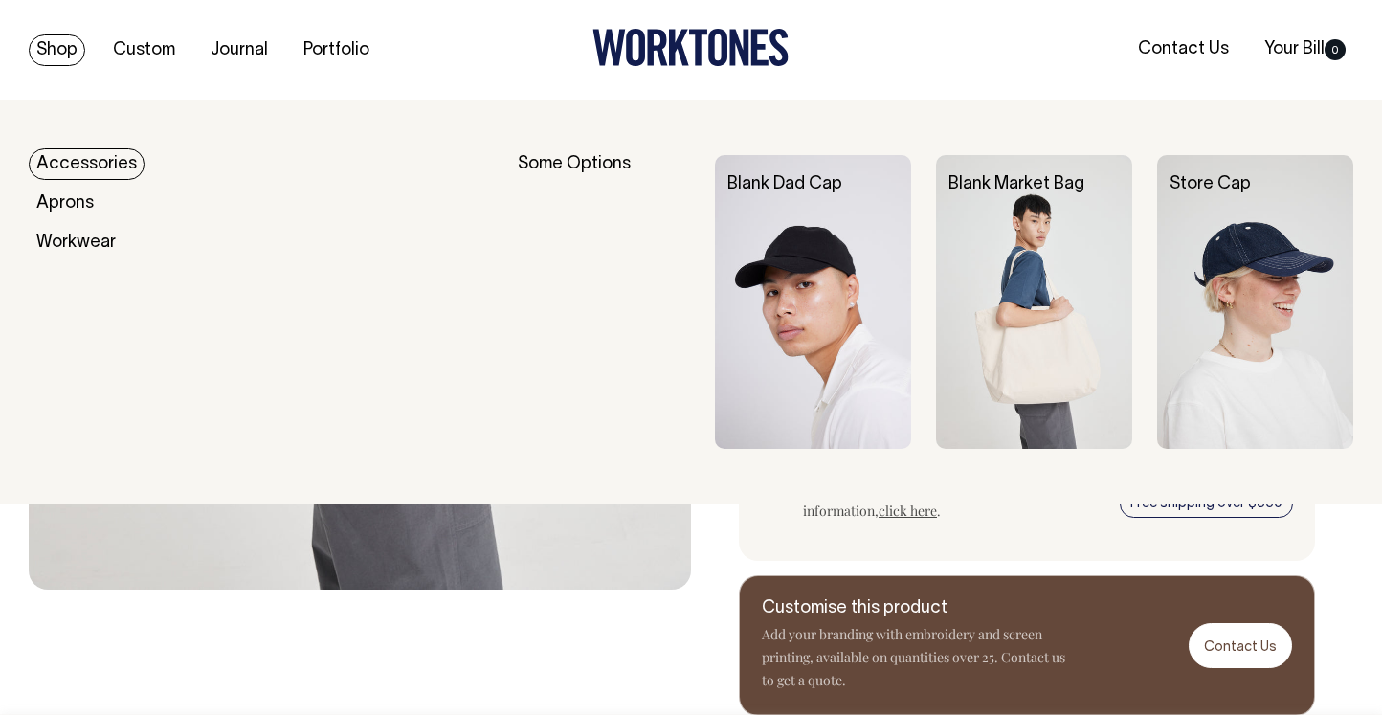
click at [765, 208] on div "Blank Dad Cap" at bounding box center [825, 184] width 221 height 59
click at [807, 194] on div "Blank Dad Cap" at bounding box center [825, 184] width 221 height 59
click at [96, 155] on link "Accessories" at bounding box center [87, 164] width 116 height 32
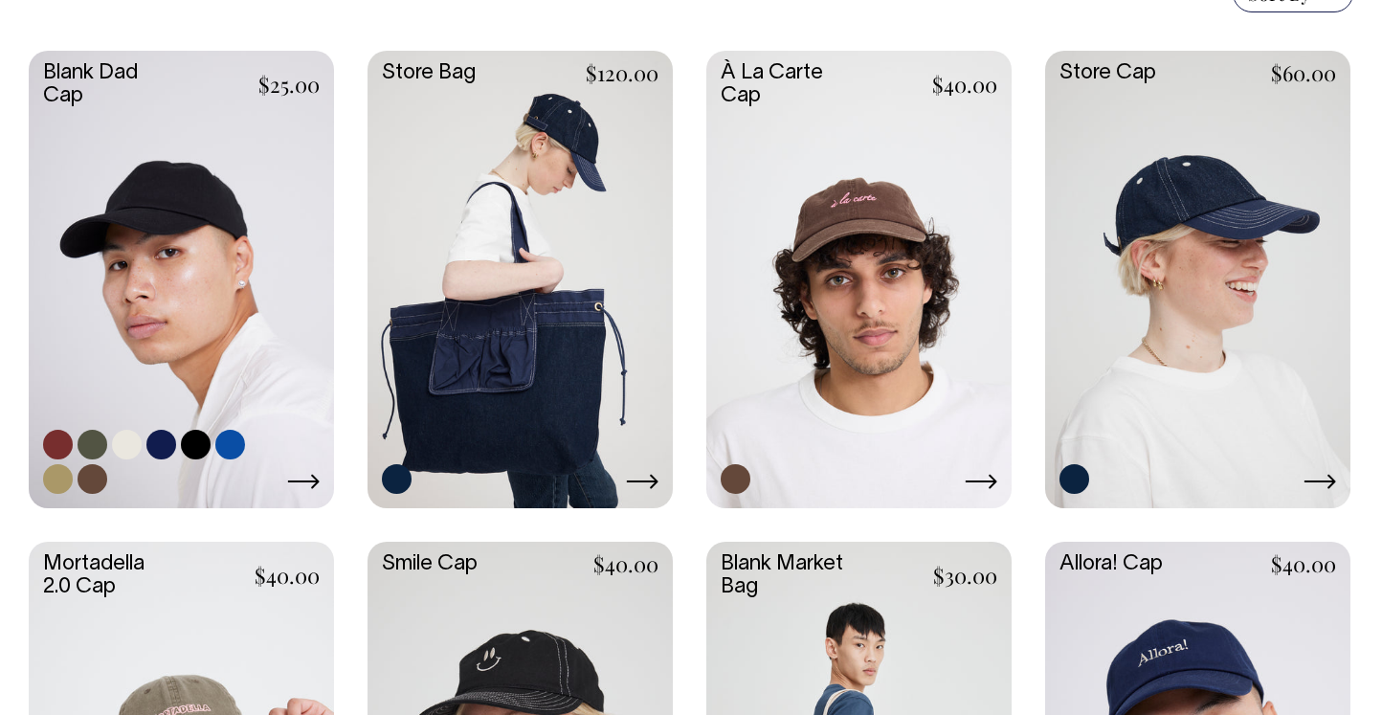
scroll to position [538, 0]
click at [274, 260] on link at bounding box center [181, 278] width 305 height 454
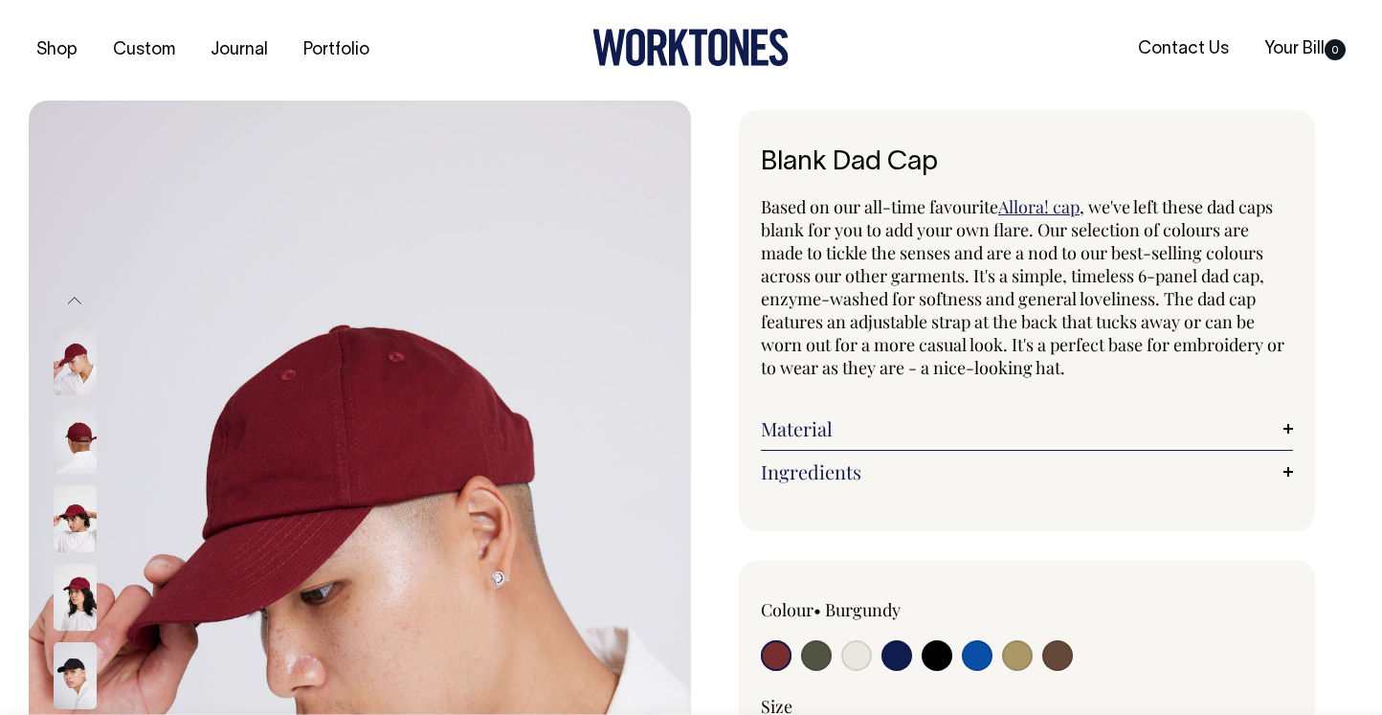
click at [1054, 655] on input "radio" at bounding box center [1057, 655] width 31 height 31
radio input "true"
select select "Espresso"
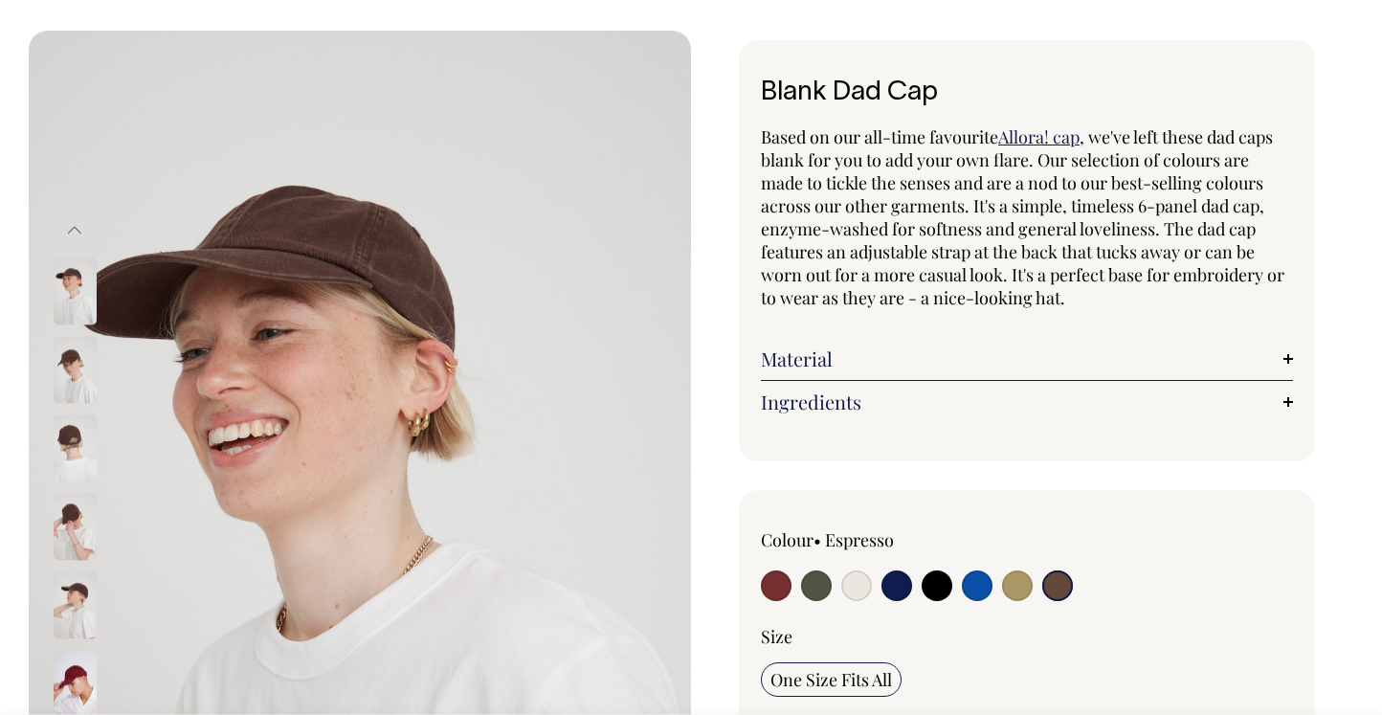
scroll to position [71, 0]
click at [1050, 584] on input "radio" at bounding box center [1057, 584] width 31 height 31
click at [1020, 588] on input "radio" at bounding box center [1017, 584] width 31 height 31
radio input "true"
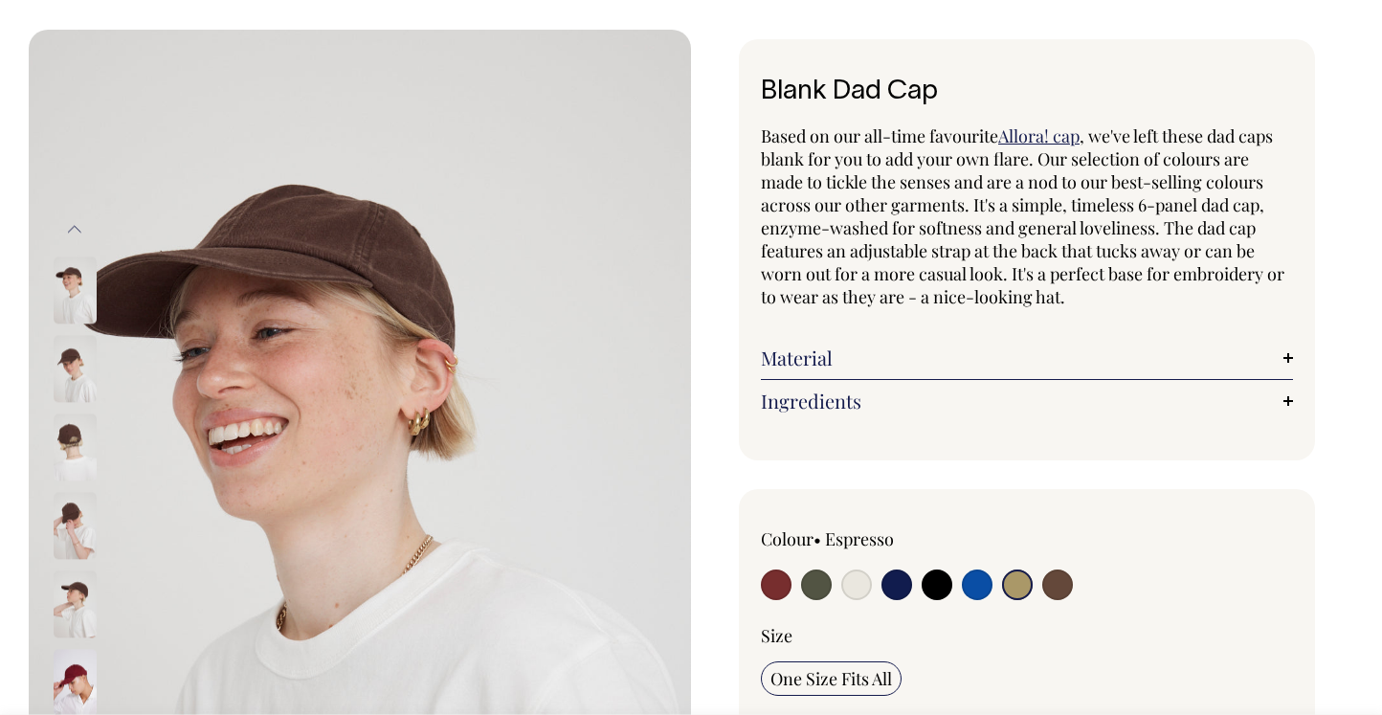
select select "Washed Khaki"
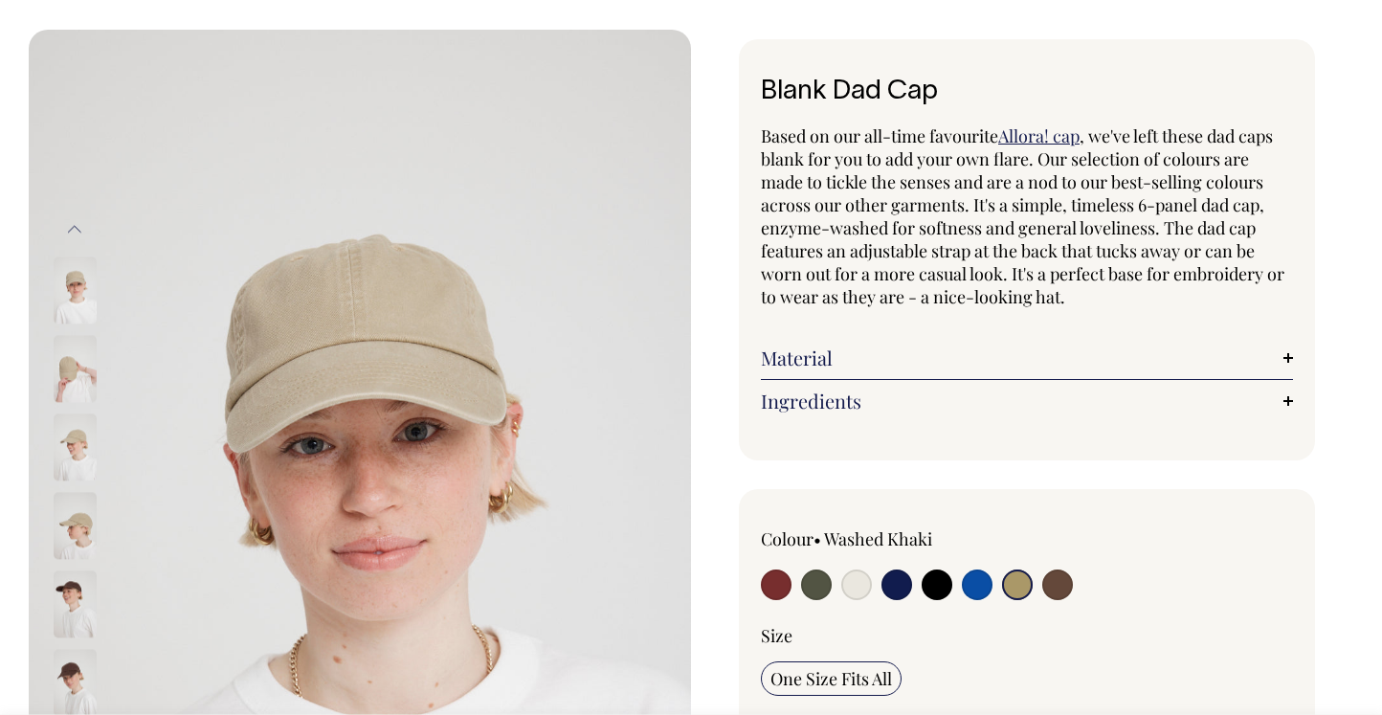
click at [982, 589] on input "radio" at bounding box center [977, 584] width 31 height 31
radio input "true"
select select "Worker Blue"
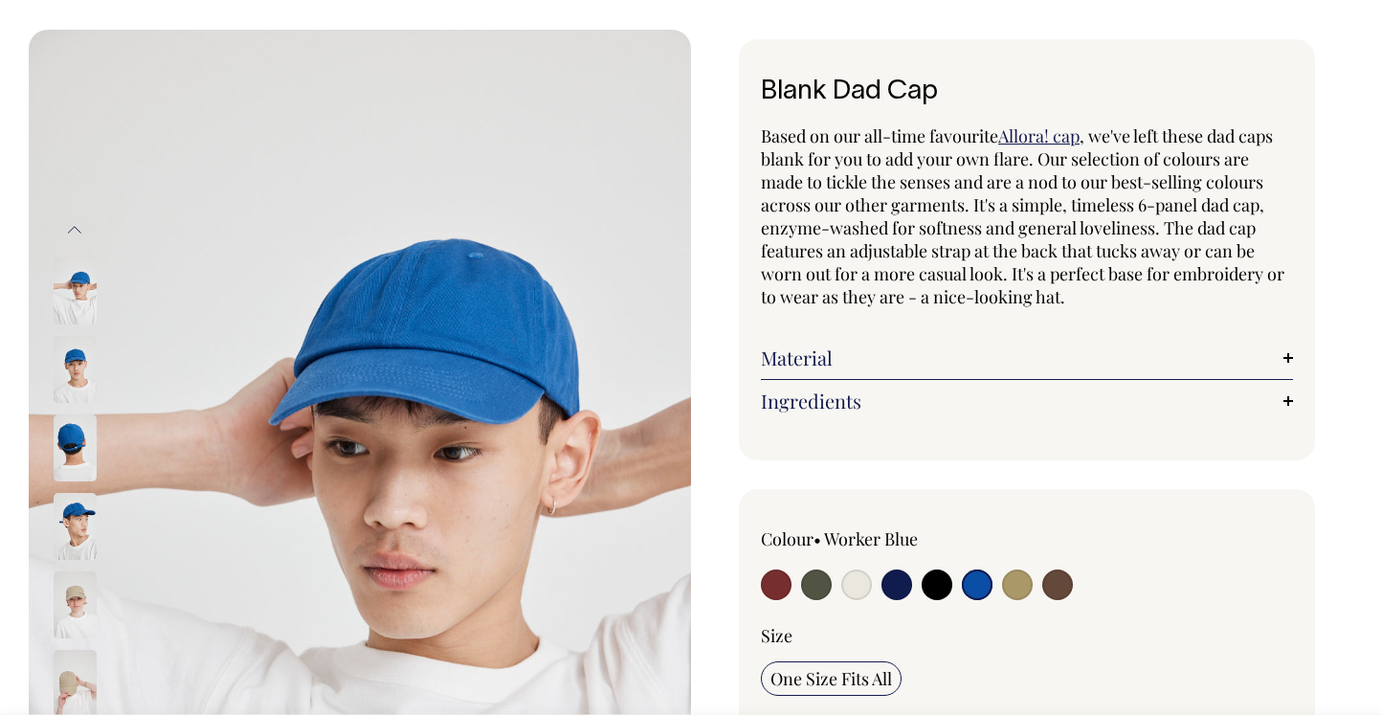
click at [947, 589] on input "radio" at bounding box center [936, 584] width 31 height 31
radio input "true"
select select "Black"
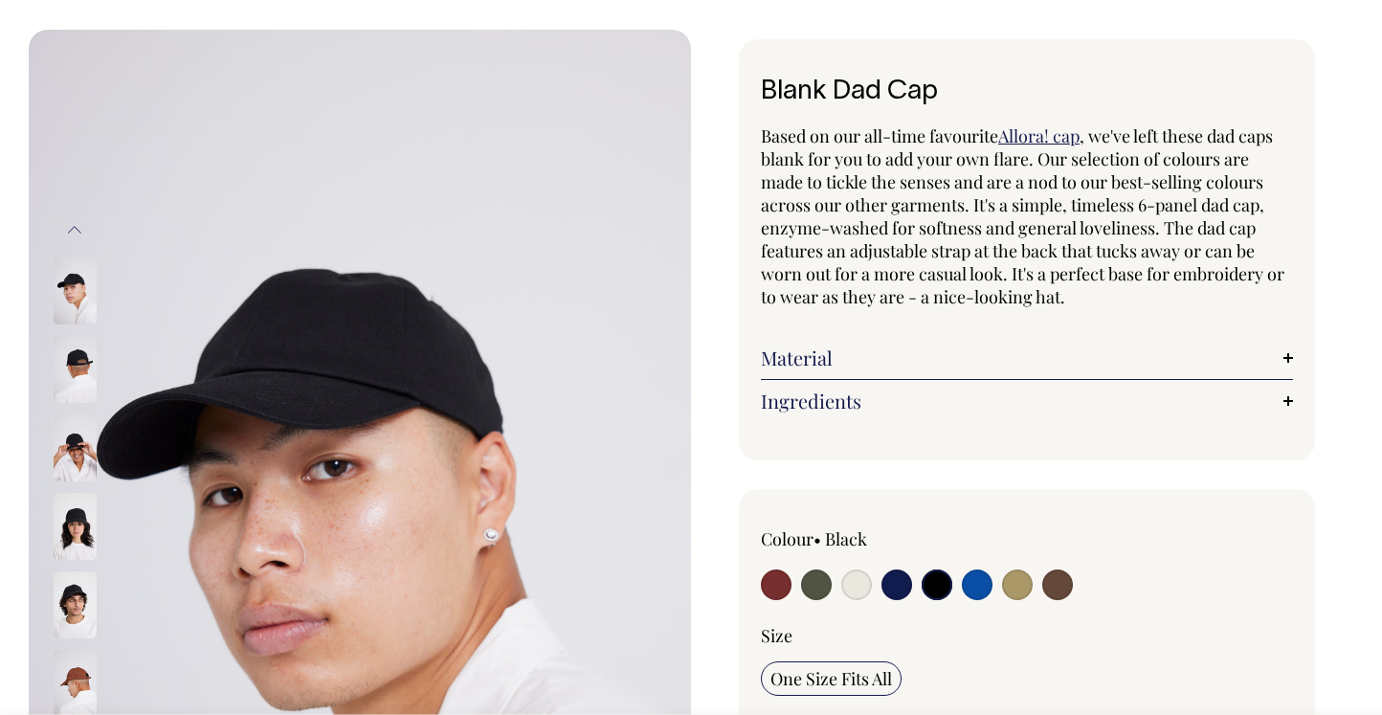
click at [904, 589] on input "radio" at bounding box center [896, 584] width 31 height 31
radio input "true"
select select "Dark Navy"
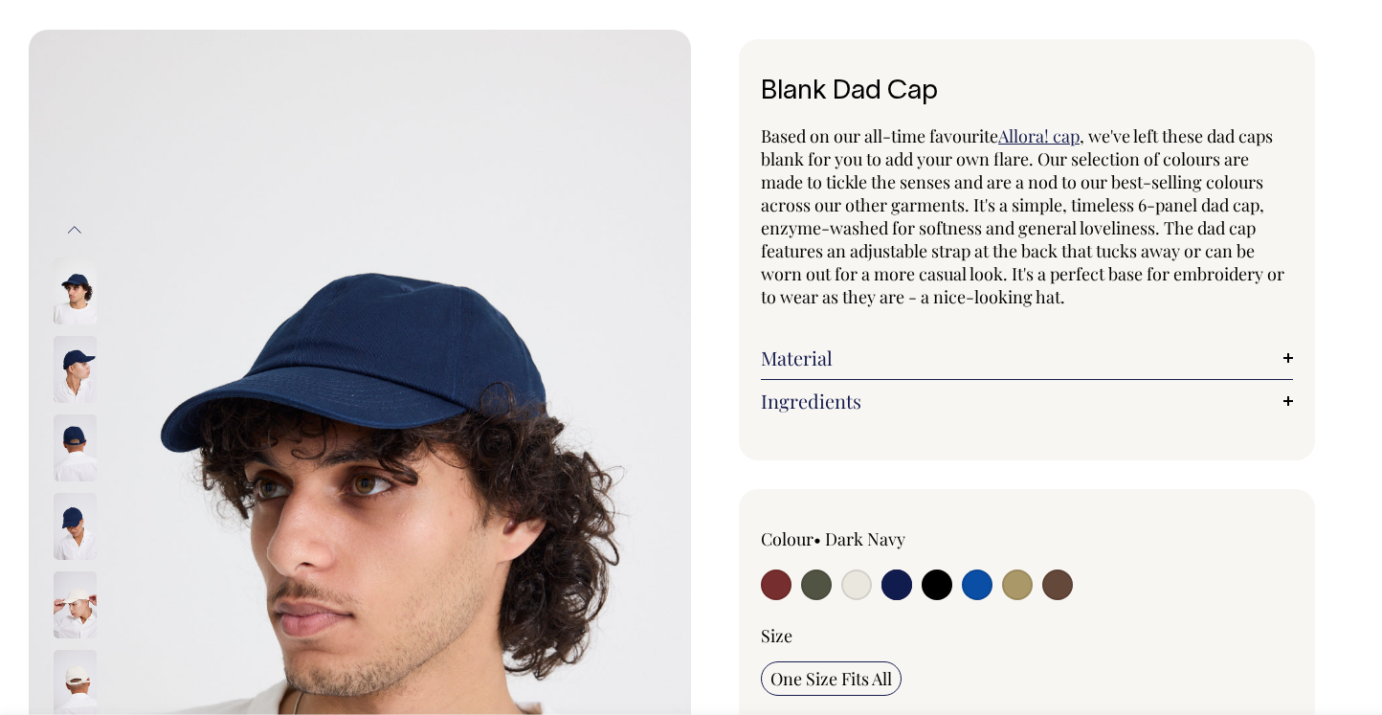
click at [850, 599] on label at bounding box center [856, 586] width 31 height 35
click at [850, 599] on input "radio" at bounding box center [856, 584] width 31 height 31
radio input "true"
select select "Natural"
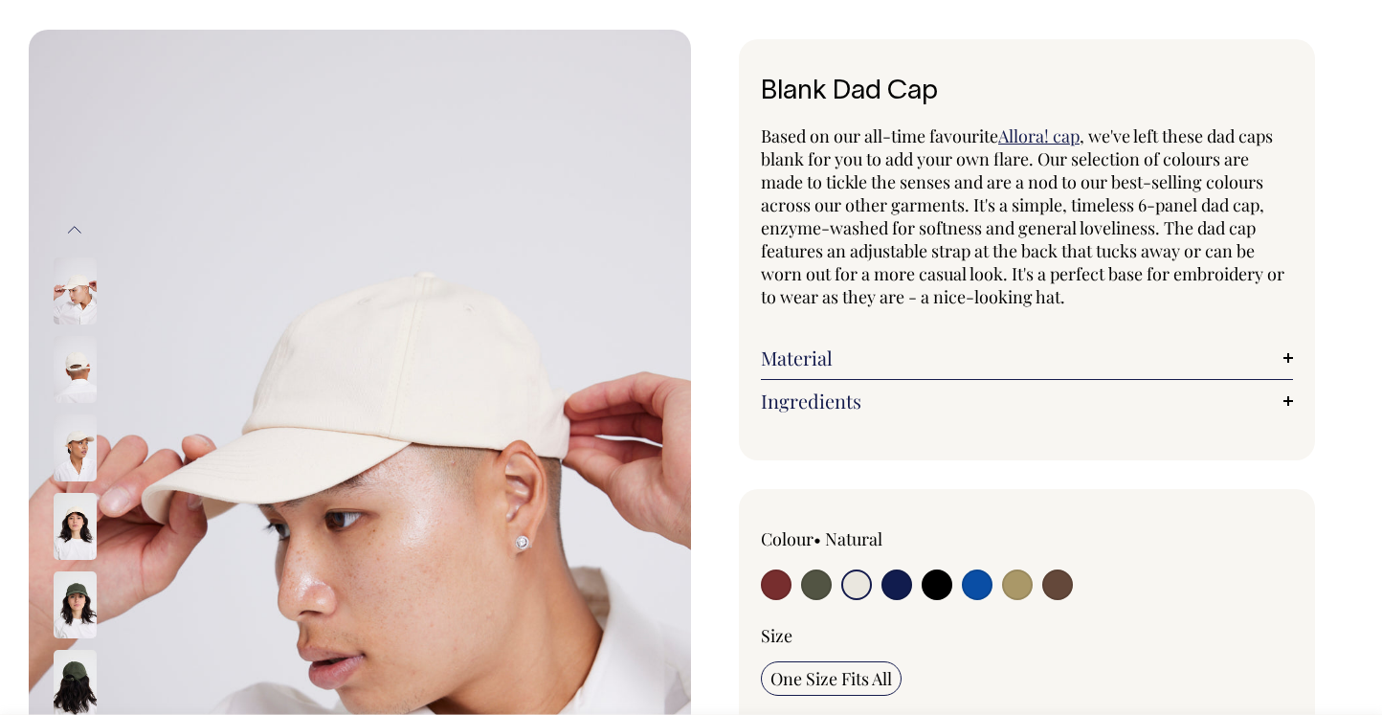
click at [812, 592] on input "radio" at bounding box center [816, 584] width 31 height 31
radio input "true"
select select "Olive"
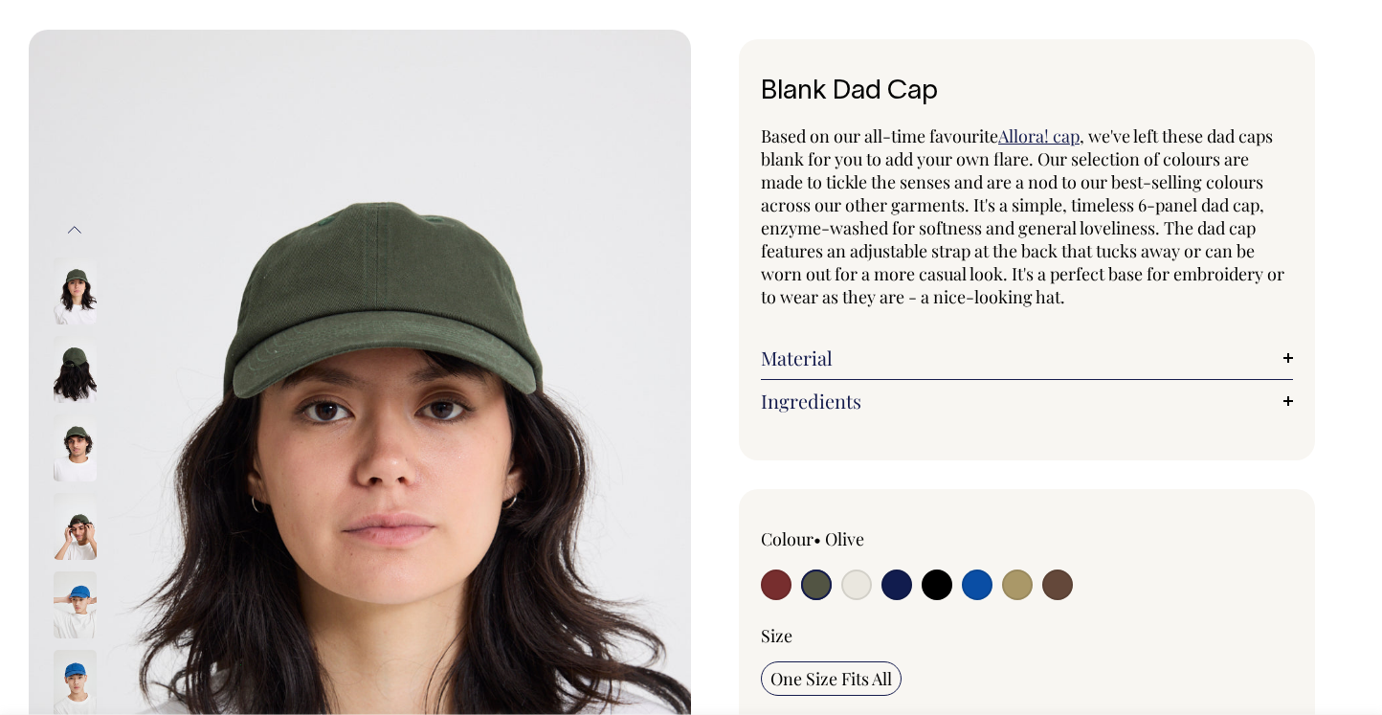
click at [771, 588] on input "radio" at bounding box center [776, 584] width 31 height 31
radio input "true"
select select "Burgundy"
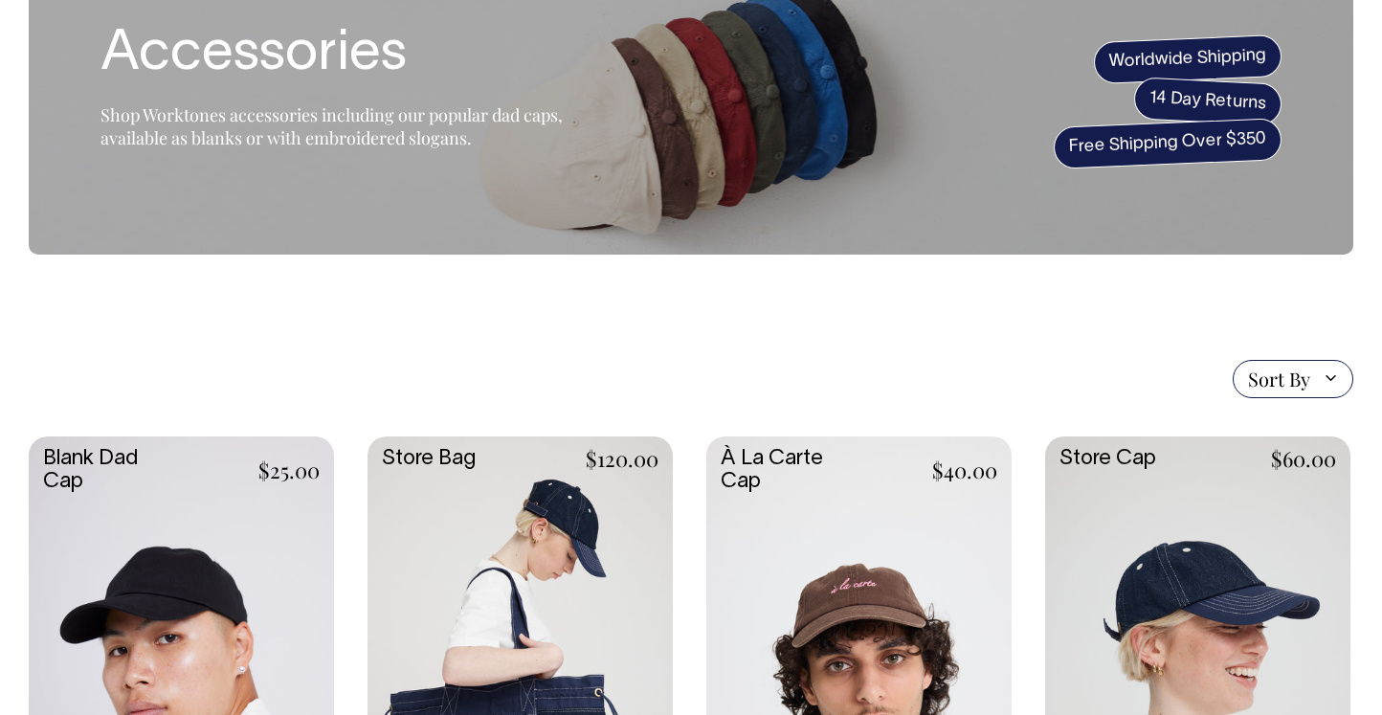
scroll to position [147, 0]
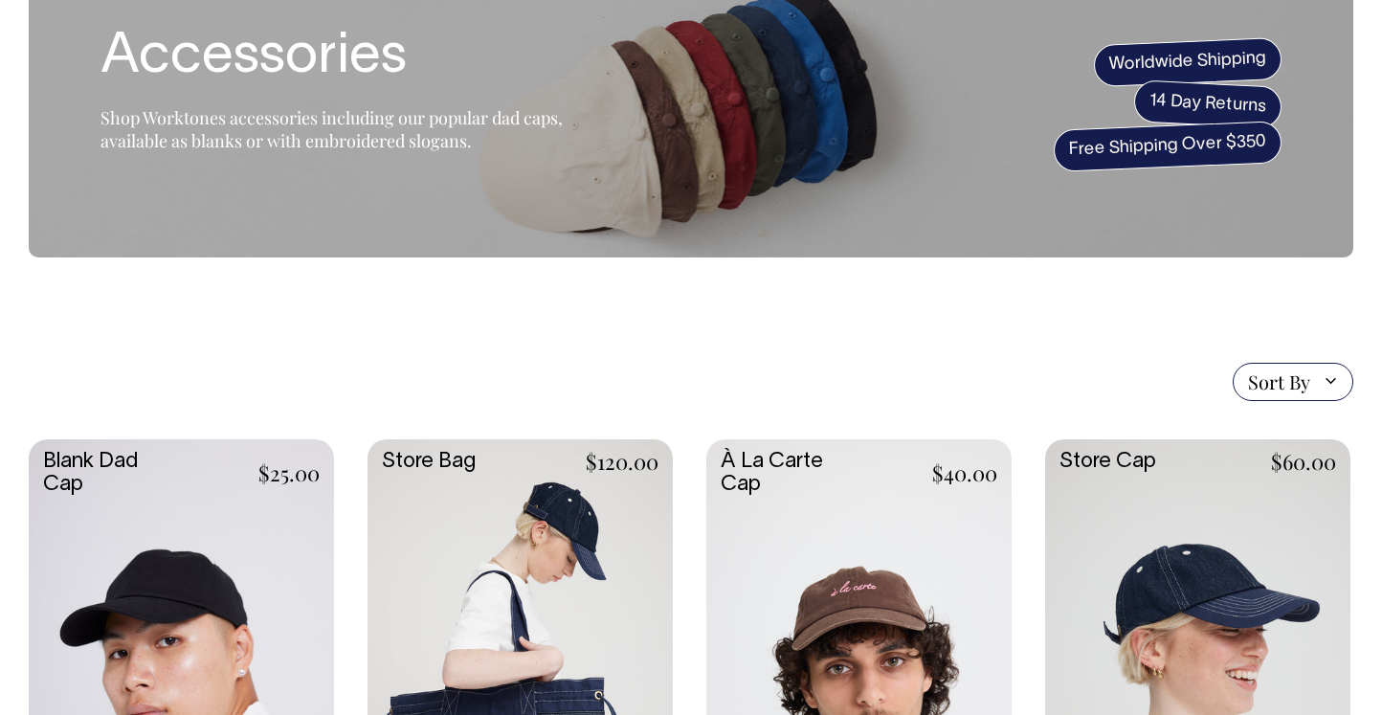
click at [130, 475] on link at bounding box center [181, 666] width 305 height 454
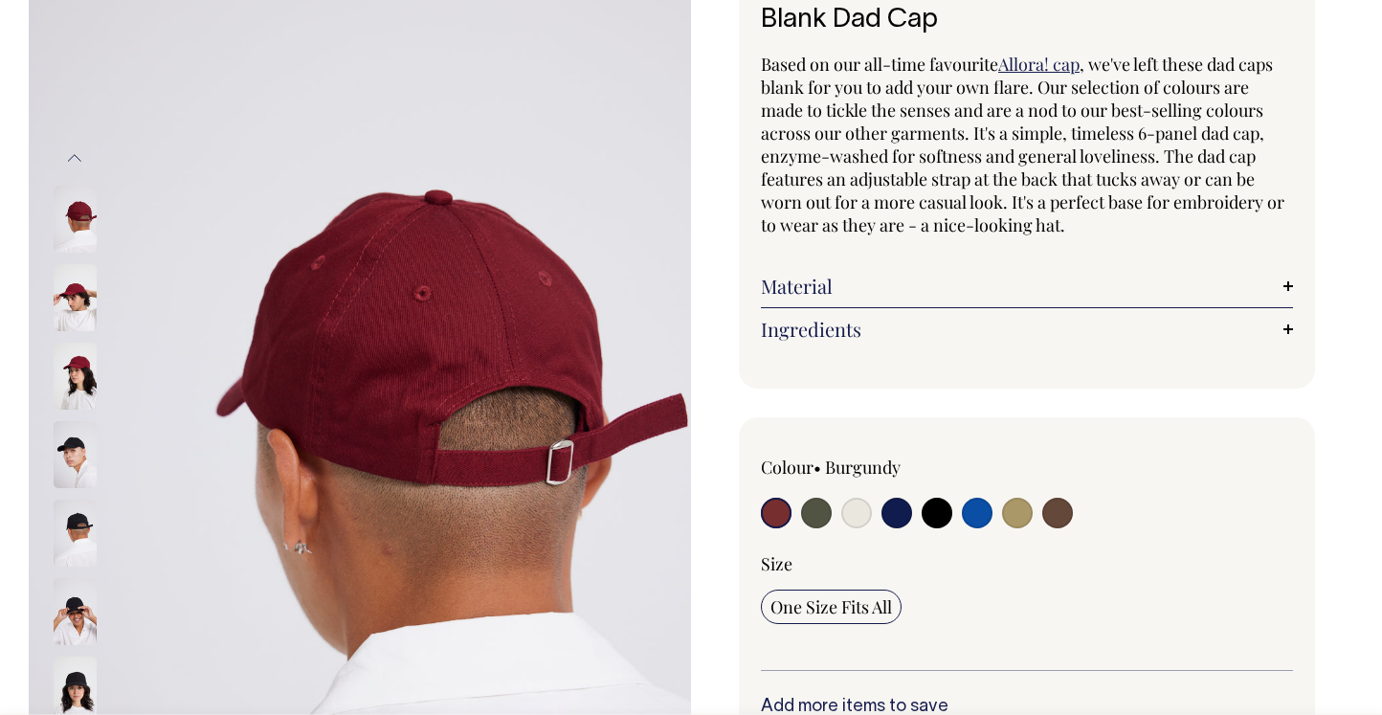
click at [813, 521] on input "radio" at bounding box center [816, 512] width 31 height 31
radio input "true"
select select "Olive"
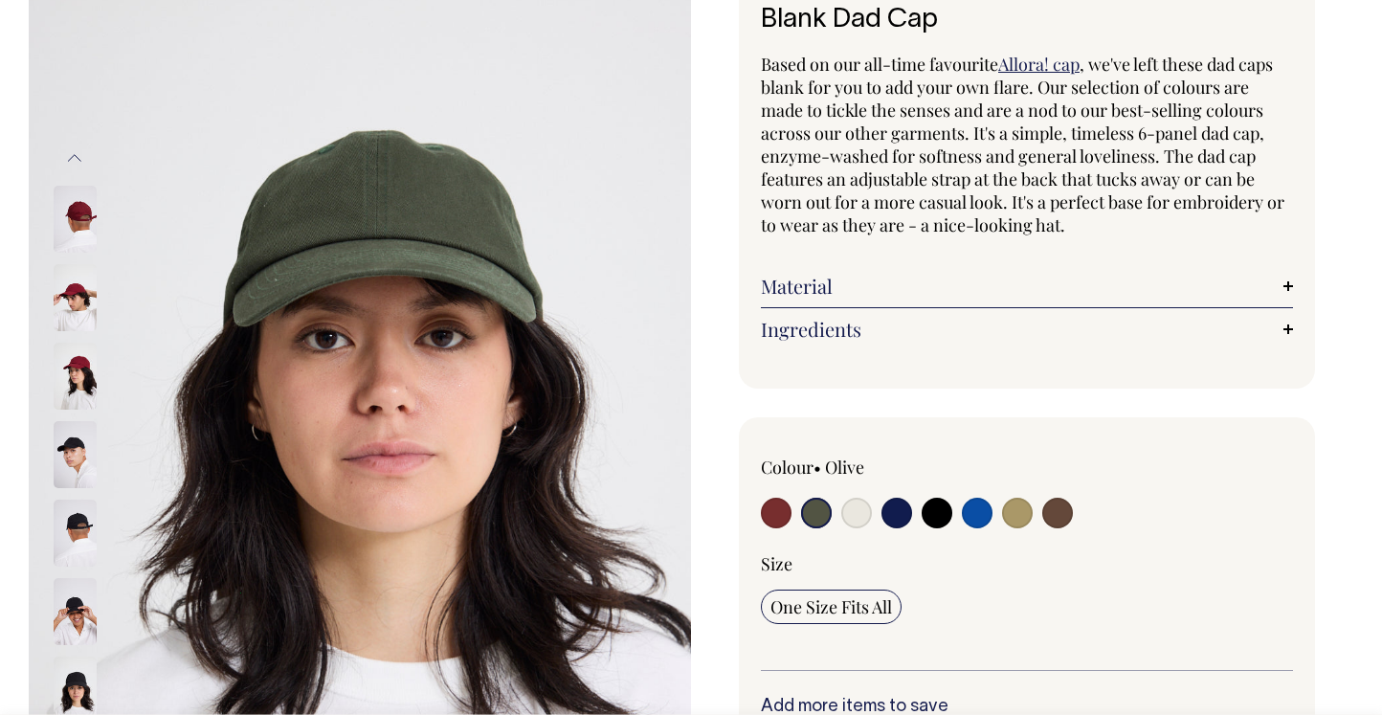
scroll to position [144, 0]
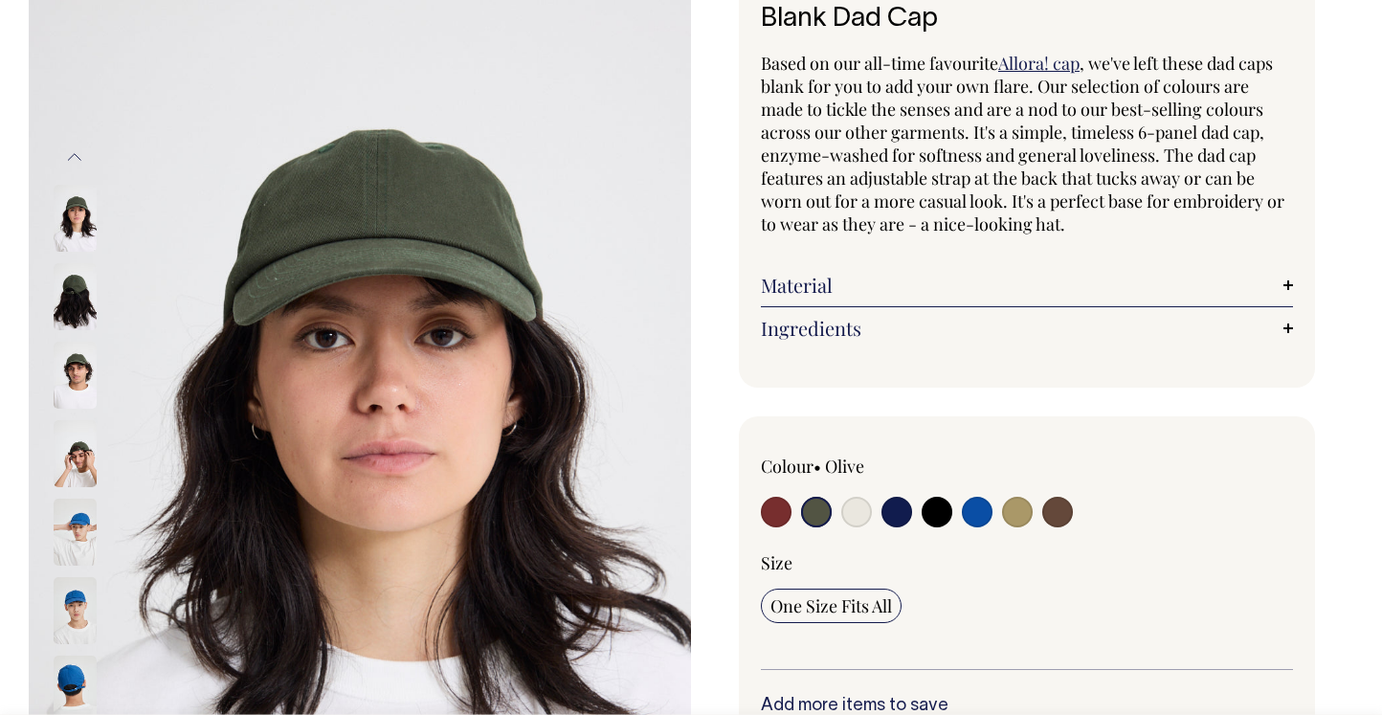
click at [1016, 510] on input "radio" at bounding box center [1017, 512] width 31 height 31
radio input "true"
select select "Washed Khaki"
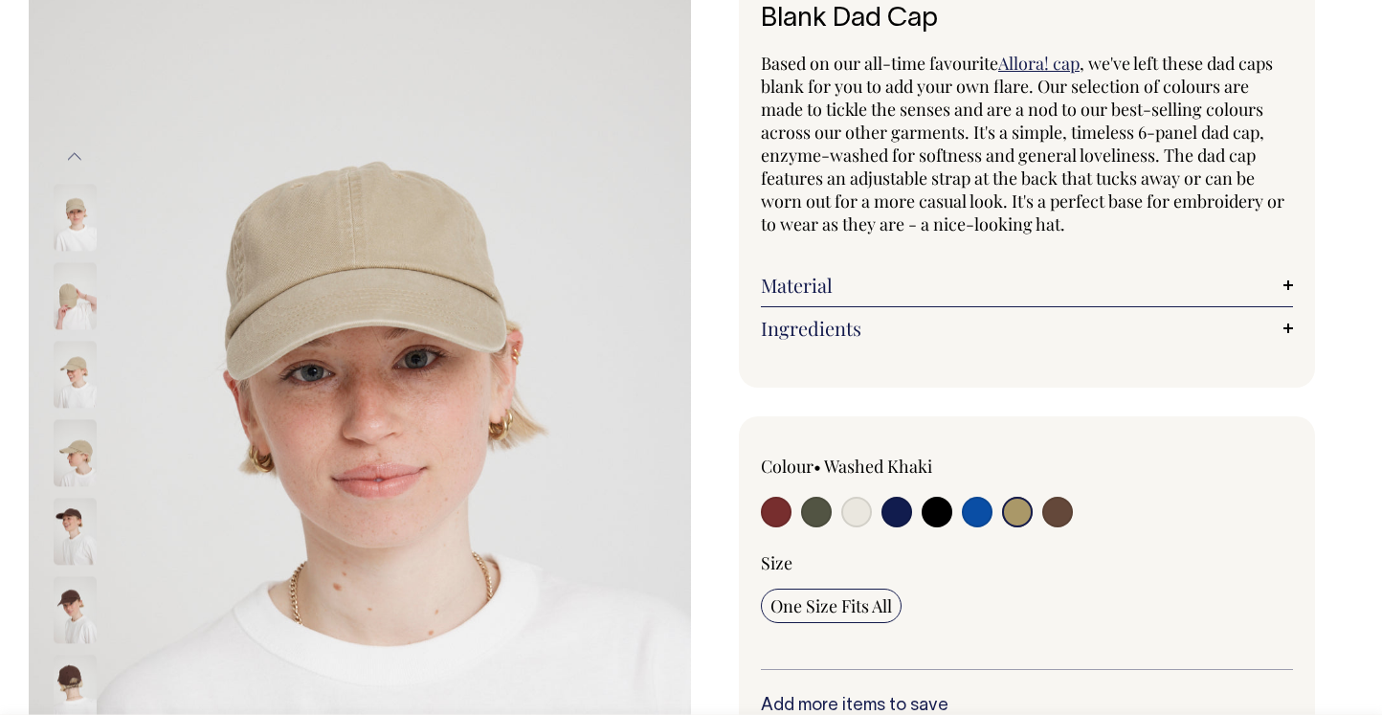
click at [1057, 515] on input "radio" at bounding box center [1057, 512] width 31 height 31
radio input "true"
select select "Espresso"
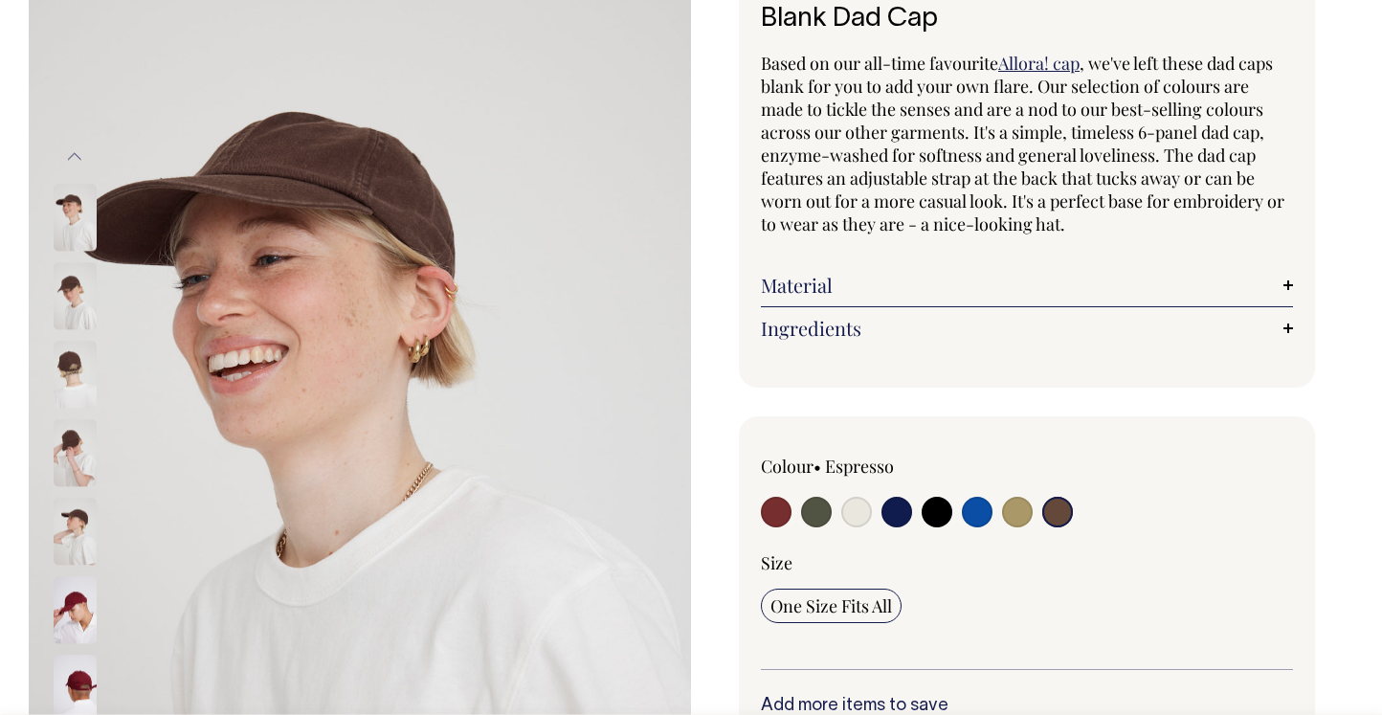
click at [62, 288] on img at bounding box center [75, 295] width 43 height 67
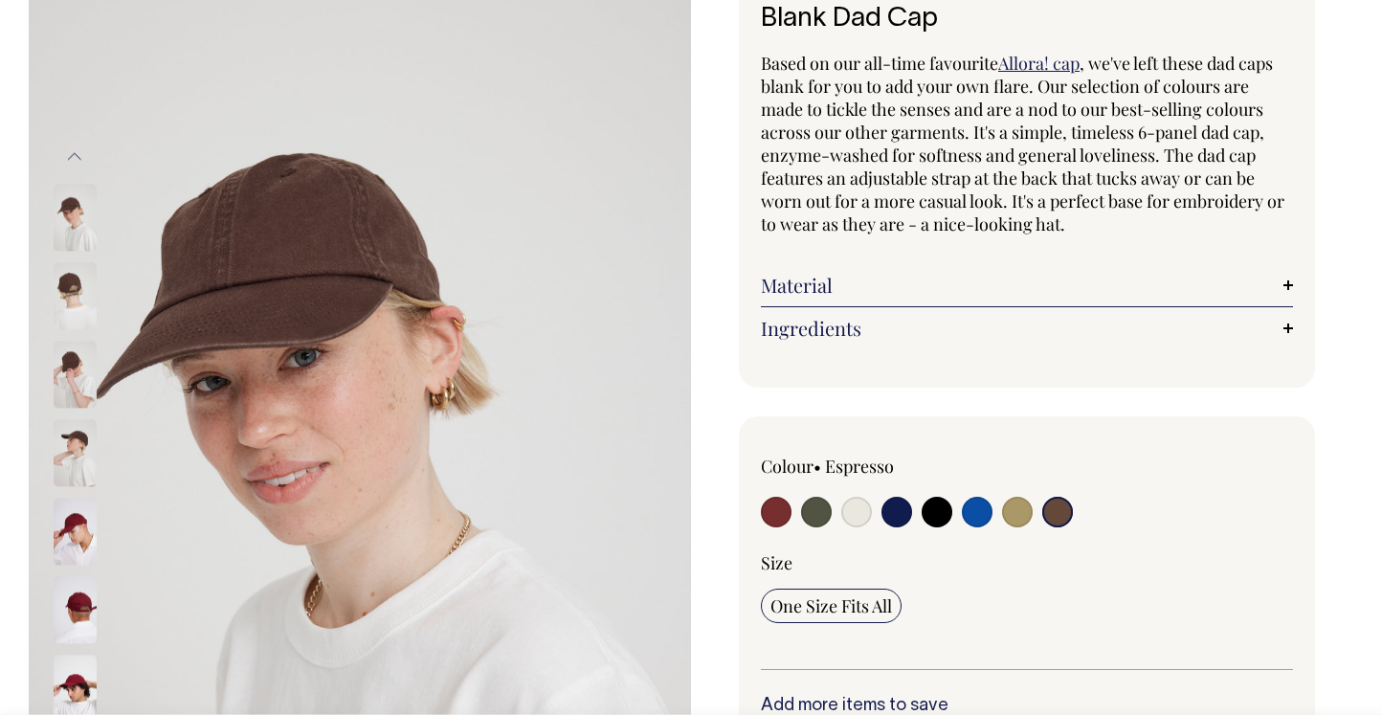
click at [63, 368] on div at bounding box center [101, 216] width 96 height 6511
click at [63, 389] on img at bounding box center [75, 374] width 43 height 67
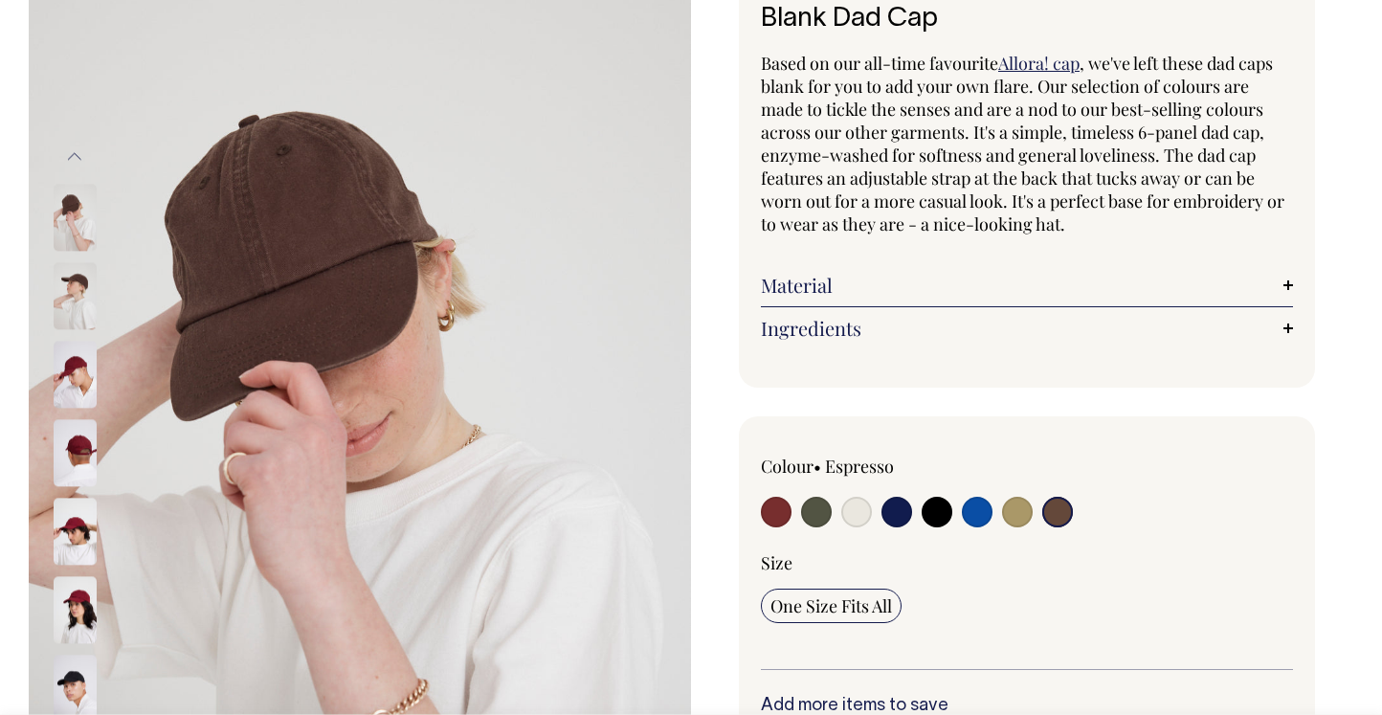
click at [63, 451] on div at bounding box center [101, 60] width 96 height 6511
click at [70, 464] on img at bounding box center [75, 452] width 43 height 67
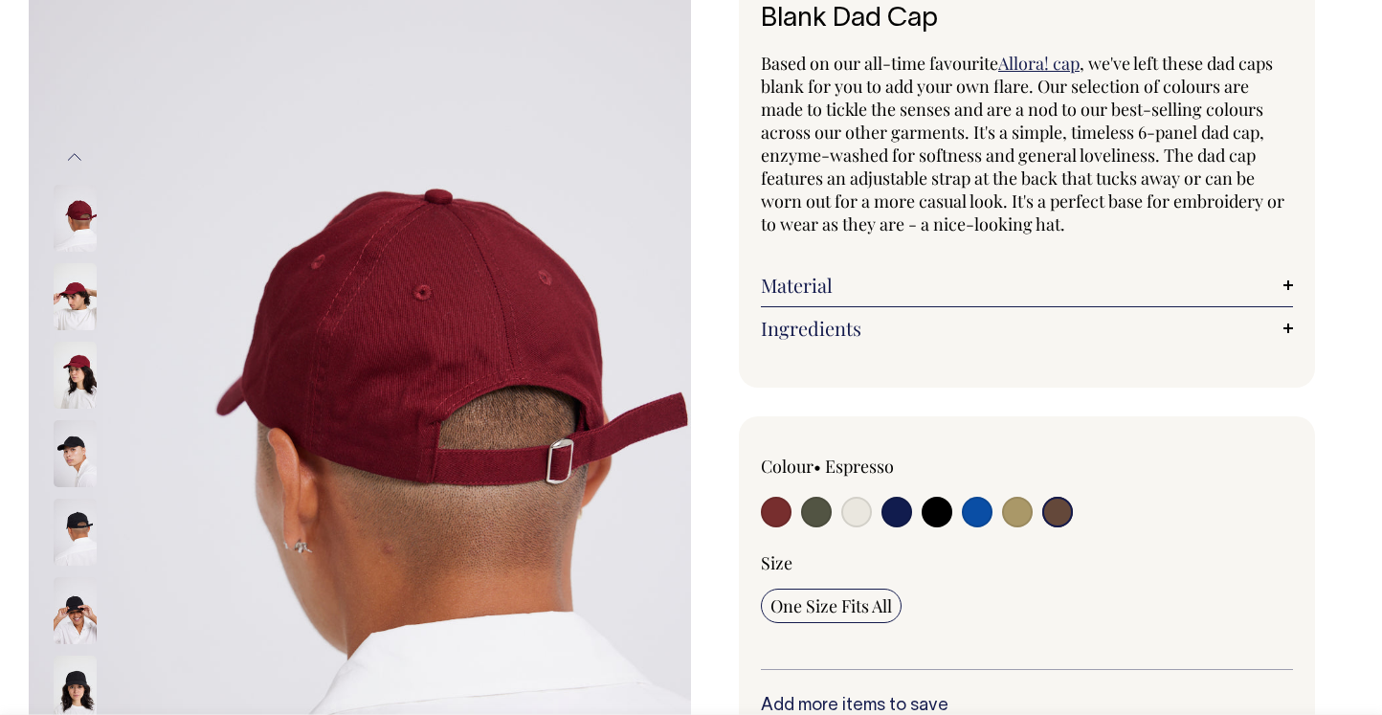
click at [83, 522] on img at bounding box center [75, 531] width 43 height 67
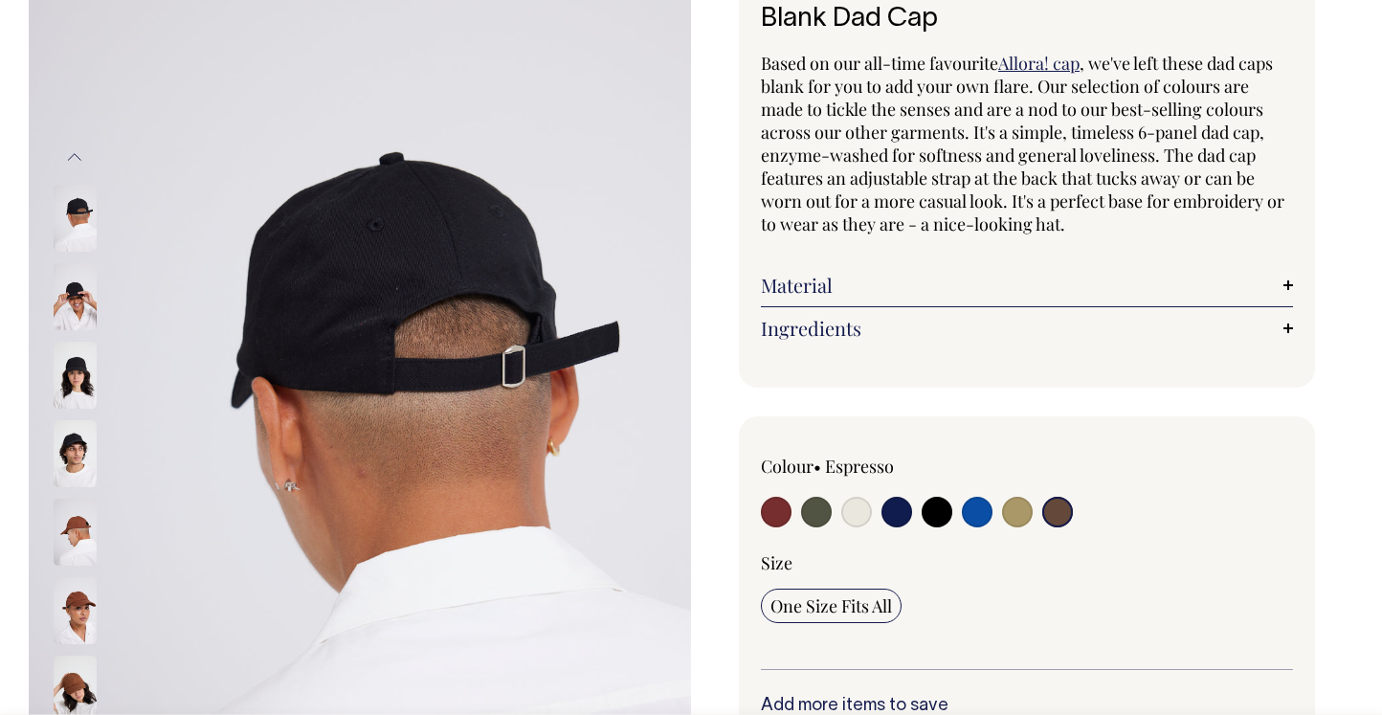
click at [1071, 509] on input "radio" at bounding box center [1057, 512] width 31 height 31
click at [1057, 509] on input "radio" at bounding box center [1057, 512] width 31 height 31
click at [1064, 518] on input "radio" at bounding box center [1057, 512] width 31 height 31
click at [1011, 516] on input "radio" at bounding box center [1017, 512] width 31 height 31
radio input "true"
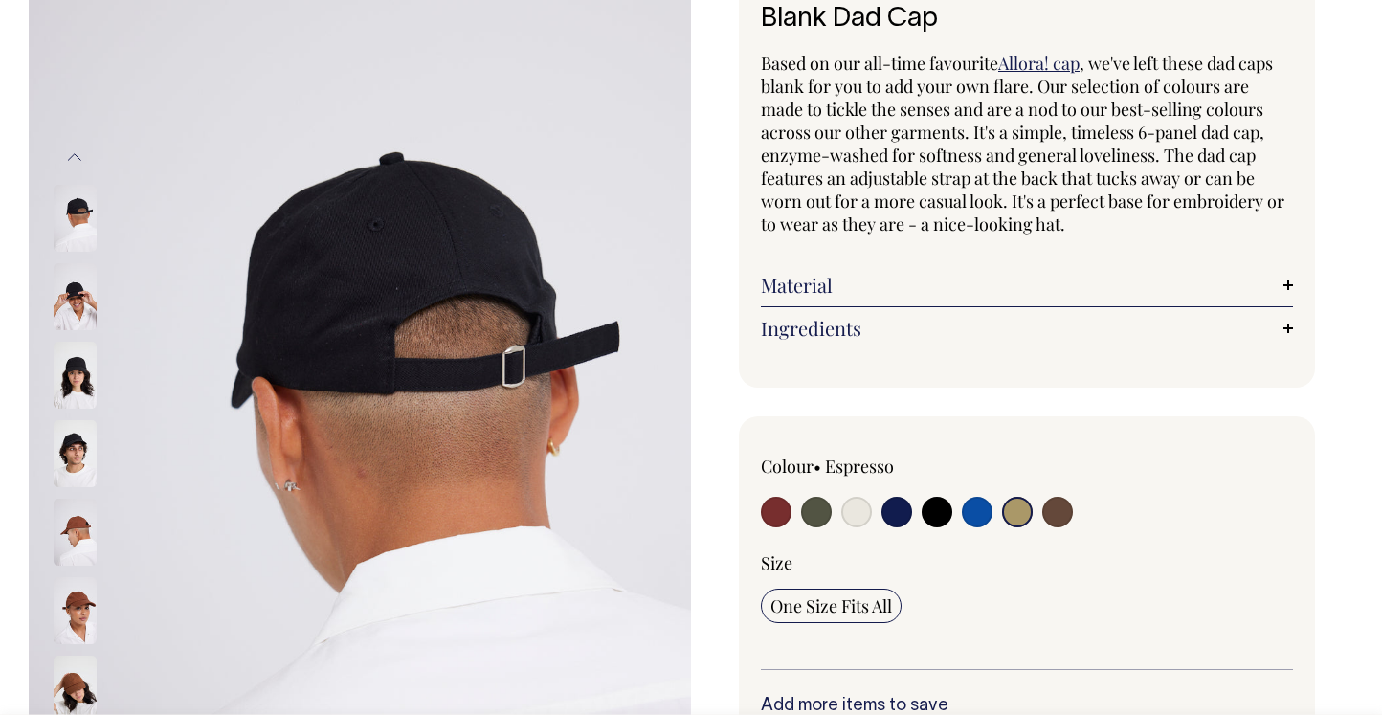
radio input "true"
select select "Washed Khaki"
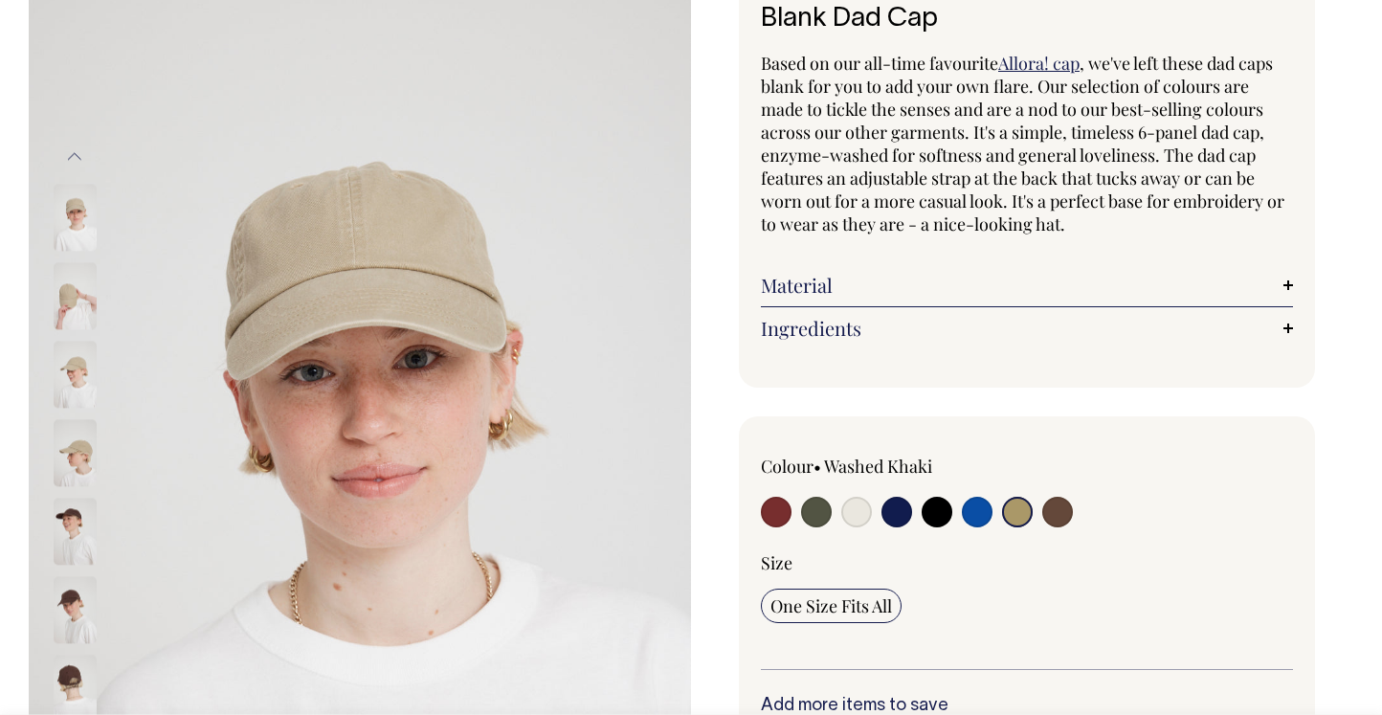
click at [1050, 515] on input "radio" at bounding box center [1057, 512] width 31 height 31
radio input "true"
select select "Espresso"
